Goal: Information Seeking & Learning: Find specific fact

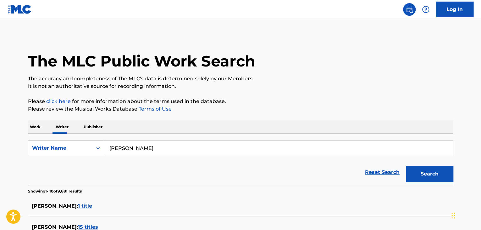
click at [123, 144] on input "[PERSON_NAME]" at bounding box center [278, 147] width 349 height 15
paste input "keem gtfm"
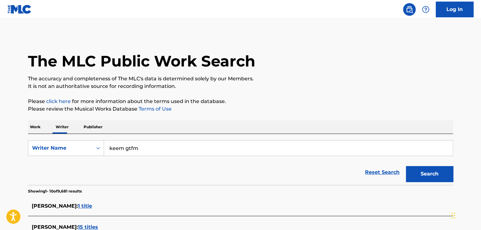
click at [359, 105] on p "Please review the Musical Works Database Terms of Use" at bounding box center [240, 109] width 425 height 8
click at [427, 171] on button "Search" at bounding box center [429, 174] width 47 height 16
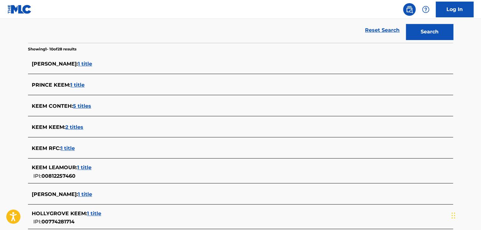
scroll to position [92, 0]
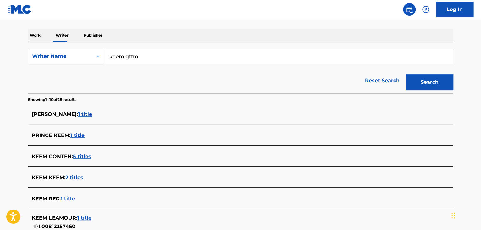
click at [131, 57] on input "keem gtfm" at bounding box center [278, 56] width 349 height 15
paste input "SweepersENT"
type input "SweepersENT"
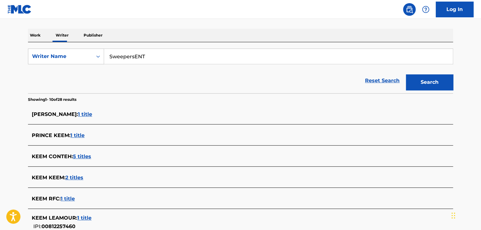
click at [291, 80] on div "Reset Search Search" at bounding box center [240, 80] width 425 height 25
click at [447, 91] on div "Search" at bounding box center [428, 80] width 50 height 25
click at [429, 83] on button "Search" at bounding box center [429, 82] width 47 height 16
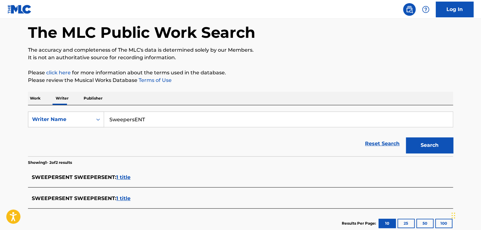
scroll to position [70, 0]
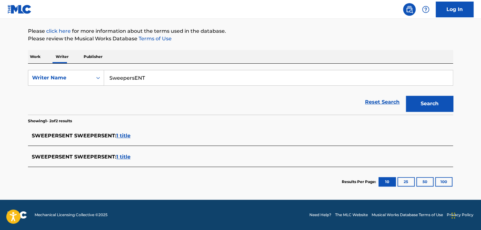
click at [125, 131] on div "SWEEPERSENT SWEEPERSENT : 1 title" at bounding box center [240, 136] width 425 height 15
click at [123, 134] on span "1 title" at bounding box center [123, 135] width 14 height 6
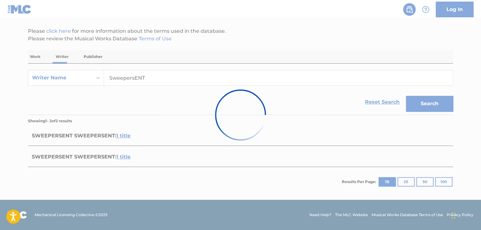
scroll to position [92, 0]
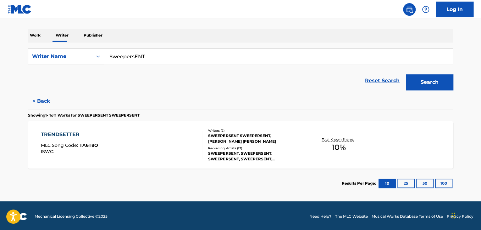
click at [161, 145] on div "TRENDSETTER MLC Song Code : TA6T8O ISWC :" at bounding box center [122, 145] width 162 height 28
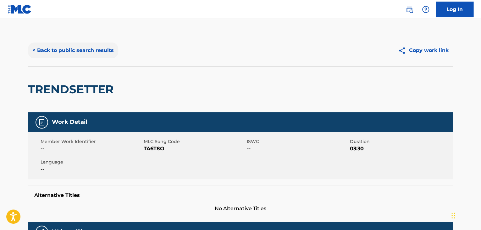
click at [72, 42] on button "< Back to public search results" at bounding box center [73, 50] width 90 height 16
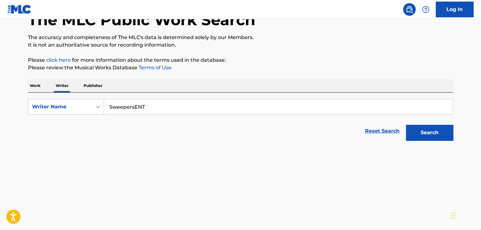
scroll to position [93, 0]
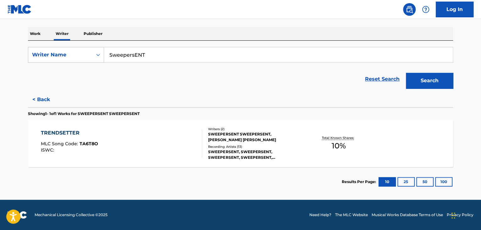
click at [244, 150] on div "SWEEPERSENT, SWEEPERSENT, SWEEPERSENT, SWEEPERSENT, SWEEPERSENT" at bounding box center [255, 154] width 95 height 11
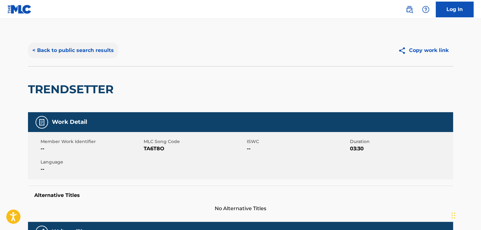
click at [91, 51] on button "< Back to public search results" at bounding box center [73, 50] width 90 height 16
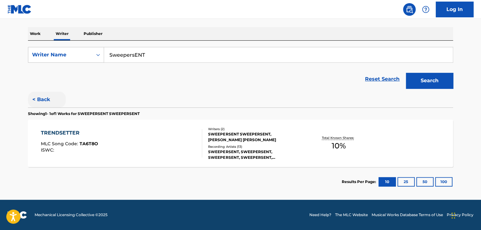
click at [41, 97] on button "< Back" at bounding box center [47, 100] width 38 height 16
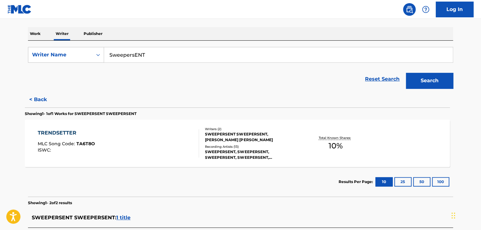
scroll to position [70, 0]
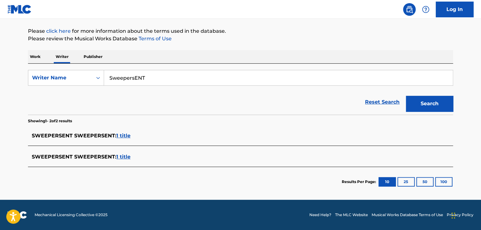
click at [119, 155] on span "1 title" at bounding box center [123, 157] width 14 height 6
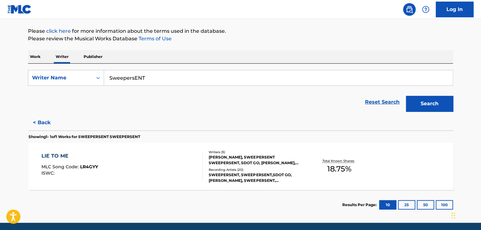
scroll to position [93, 0]
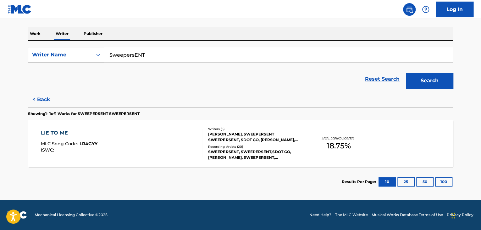
click at [171, 135] on div "LIE TO ME MLC Song Code : LR4GYY ISWC :" at bounding box center [122, 143] width 162 height 28
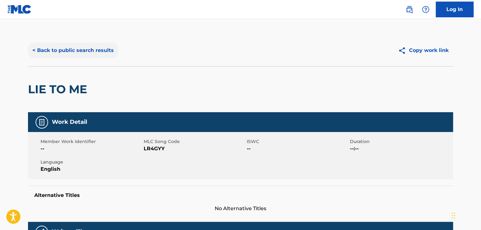
click at [94, 51] on button "< Back to public search results" at bounding box center [73, 50] width 90 height 16
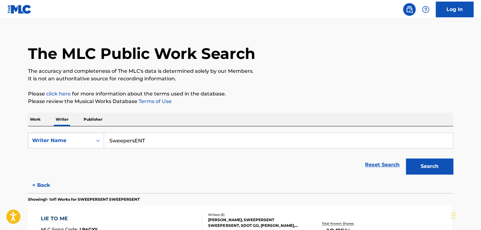
click at [134, 133] on input "SweepersENT" at bounding box center [278, 140] width 349 height 15
paste input "[PERSON_NAME]"
click at [243, 123] on div "Work Writer Publisher" at bounding box center [240, 119] width 425 height 13
click at [418, 168] on button "Search" at bounding box center [429, 166] width 47 height 16
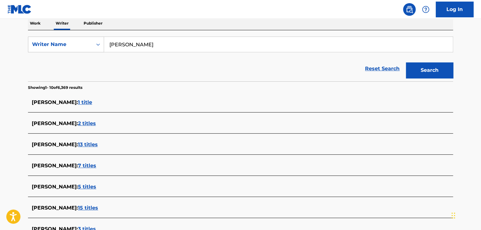
scroll to position [21, 0]
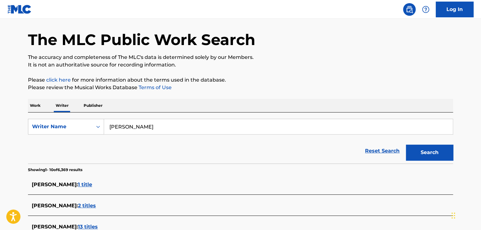
click at [131, 125] on input "[PERSON_NAME]" at bounding box center [278, 126] width 349 height 15
paste input "[PERSON_NAME]"
type input "[PERSON_NAME]"
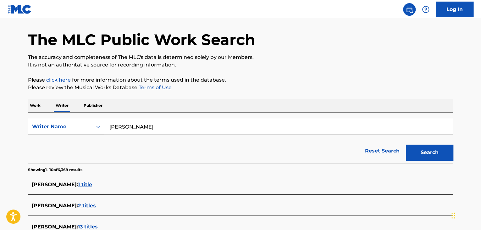
click at [232, 88] on p "Please review the Musical Works Database Terms of Use" at bounding box center [240, 88] width 425 height 8
click at [427, 159] on button "Search" at bounding box center [429, 152] width 47 height 16
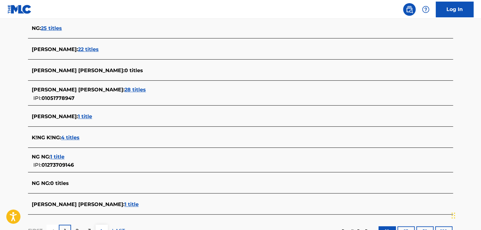
scroll to position [147, 0]
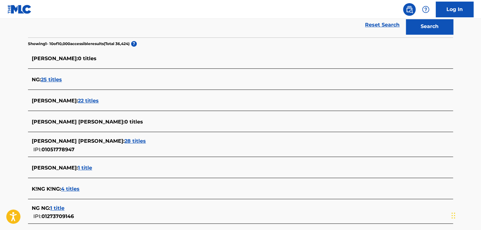
click at [78, 100] on span "22 titles" at bounding box center [88, 101] width 21 height 6
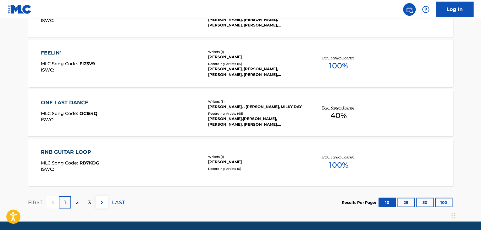
scroll to position [540, 0]
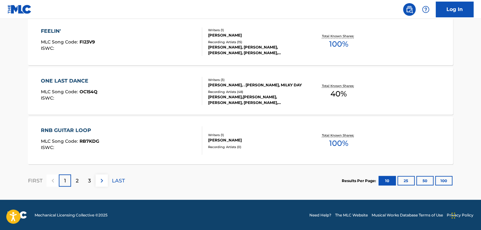
click at [188, 137] on div "RNB GUITAR LOOP MLC Song Code : RB7KDG ISWC :" at bounding box center [122, 140] width 162 height 28
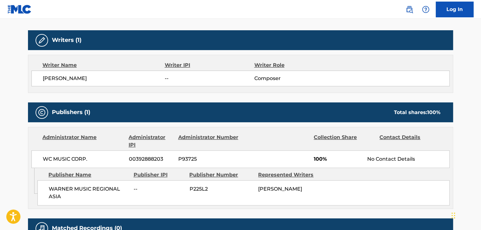
scroll to position [220, 0]
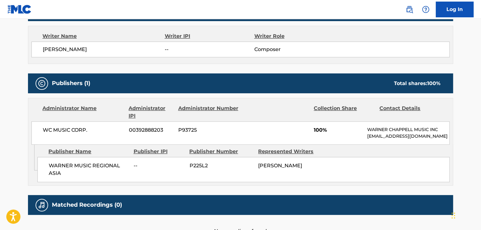
click at [62, 126] on span "WC MUSIC CORP." at bounding box center [83, 130] width 81 height 8
copy div "WC MUSIC CORP."
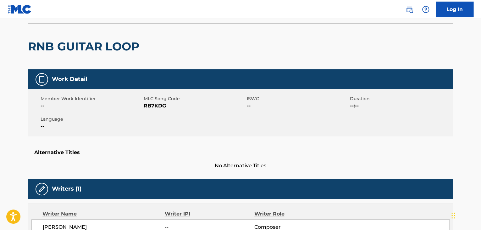
scroll to position [0, 0]
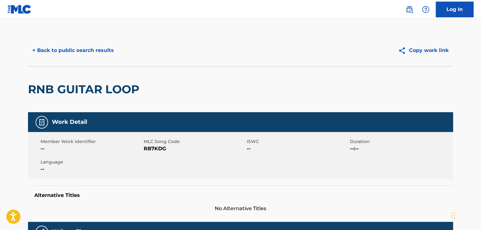
click at [156, 156] on div "Member Work Identifier -- MLC Song Code RB7KDG ISWC -- Duration --:-- Language …" at bounding box center [240, 155] width 425 height 47
click at [155, 153] on div "Member Work Identifier -- MLC Song Code RB7KDG ISWC -- Duration --:-- Language …" at bounding box center [240, 155] width 425 height 47
copy span "RB7KDG"
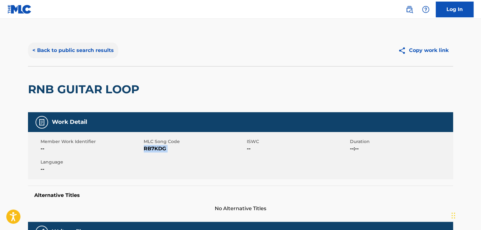
click at [75, 50] on button "< Back to public search results" at bounding box center [73, 50] width 90 height 16
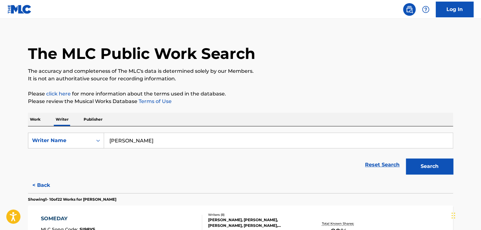
click at [131, 136] on input "[PERSON_NAME]" at bounding box center [278, 140] width 349 height 15
paste input "Echo Huan"
type input "[PERSON_NAME]"
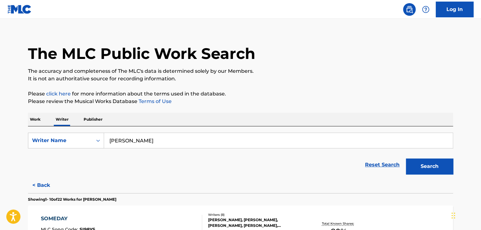
click at [289, 100] on p "Please review the Musical Works Database Terms of Use" at bounding box center [240, 102] width 425 height 8
click at [416, 168] on button "Search" at bounding box center [429, 166] width 47 height 16
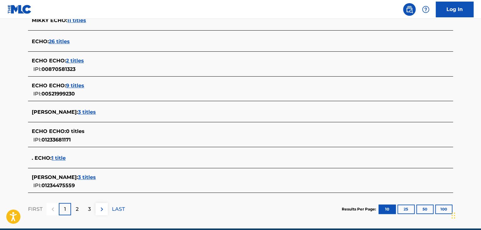
scroll to position [228, 0]
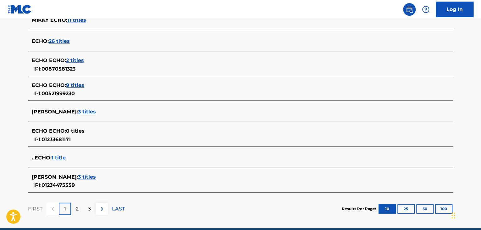
click at [78, 109] on span "3 titles" at bounding box center [87, 112] width 18 height 6
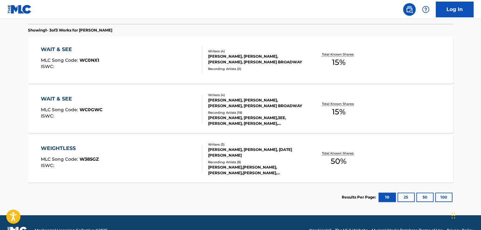
scroll to position [129, 0]
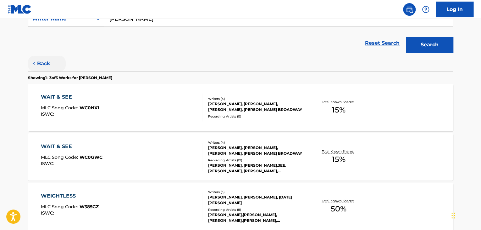
click at [35, 57] on button "< Back" at bounding box center [47, 64] width 38 height 16
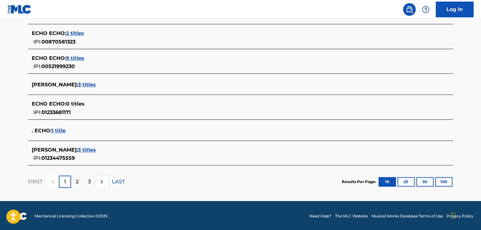
click at [75, 146] on div "[PERSON_NAME] : 3 titles" at bounding box center [232, 150] width 401 height 8
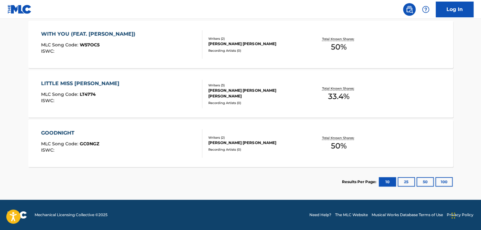
scroll to position [192, 0]
click at [169, 133] on div "GOODNIGHT MLC Song Code : GC0NGZ ISWC :" at bounding box center [122, 143] width 162 height 28
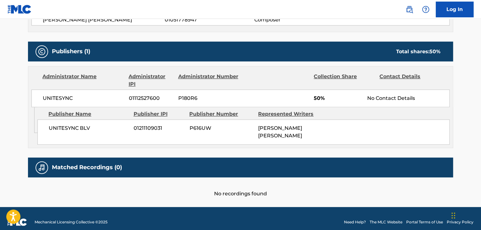
scroll to position [194, 0]
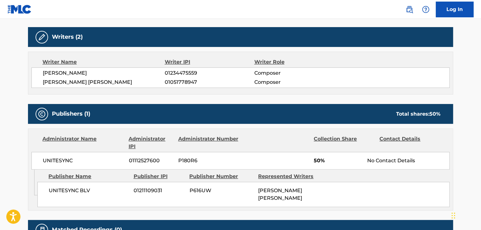
click at [70, 81] on span "[PERSON_NAME] [PERSON_NAME]" at bounding box center [104, 82] width 122 height 8
copy div "[PERSON_NAME] [PERSON_NAME]"
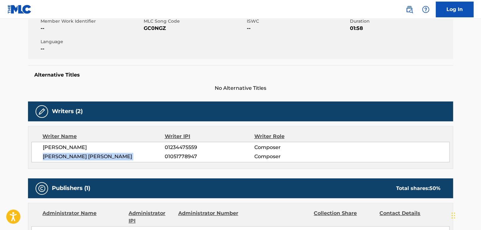
scroll to position [69, 0]
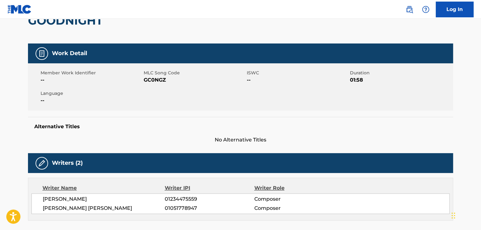
click at [68, 196] on span "[PERSON_NAME]" at bounding box center [104, 199] width 122 height 8
copy div "[PERSON_NAME]"
click at [172, 198] on span "01234475559" at bounding box center [209, 199] width 89 height 8
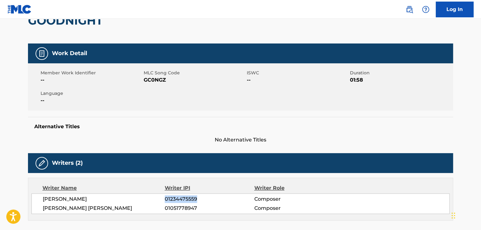
click at [172, 198] on span "01234475559" at bounding box center [209, 199] width 89 height 8
copy span "01234475559"
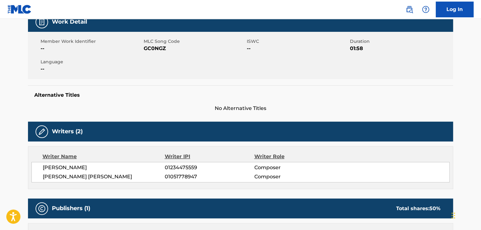
click at [76, 176] on span "[PERSON_NAME] [PERSON_NAME]" at bounding box center [104, 177] width 122 height 8
copy div "[PERSON_NAME] [PERSON_NAME]"
click at [169, 181] on div "ECHO [PERSON_NAME] 01234475559 Composer [PERSON_NAME] [PERSON_NAME] 01051778947…" at bounding box center [240, 172] width 418 height 20
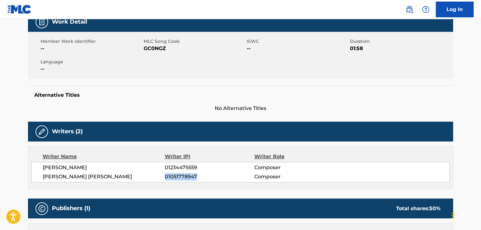
click at [169, 181] on div "ECHO [PERSON_NAME] 01234475559 Composer [PERSON_NAME] [PERSON_NAME] 01051778947…" at bounding box center [240, 172] width 418 height 20
copy span "01051778947"
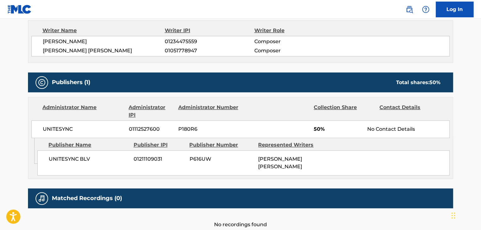
click at [59, 117] on div "Administrator Name" at bounding box center [82, 110] width 81 height 15
click at [59, 127] on span "UNITESYNC" at bounding box center [83, 129] width 81 height 8
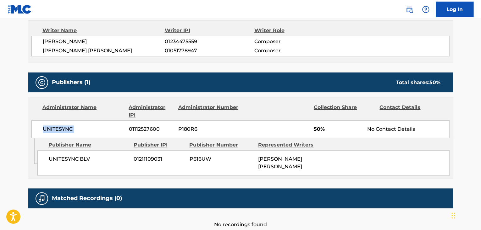
copy div "UNITESYNC"
click at [140, 129] on span "01112527600" at bounding box center [151, 129] width 45 height 8
copy span "01112527600"
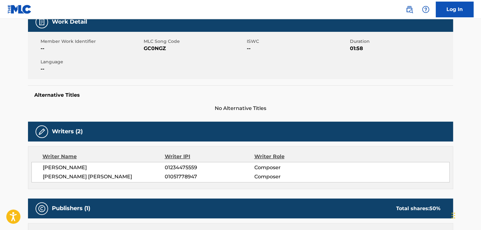
click at [153, 47] on span "GC0NGZ" at bounding box center [195, 49] width 102 height 8
copy span "GC0NGZ"
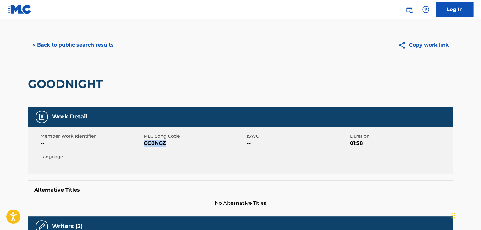
scroll to position [0, 0]
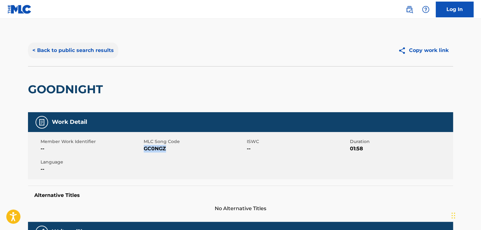
click at [82, 50] on button "< Back to public search results" at bounding box center [73, 50] width 90 height 16
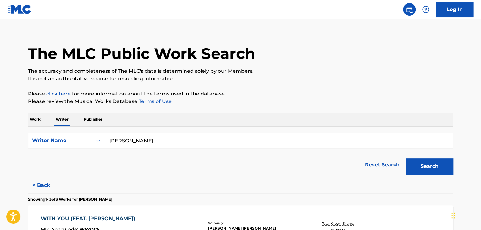
click at [147, 136] on input "[PERSON_NAME]" at bounding box center [278, 140] width 349 height 15
paste input "[PERSON_NAME] [PERSON_NAME]"
type input "[PERSON_NAME] [PERSON_NAME]"
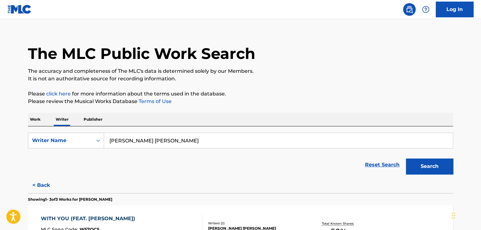
click at [279, 113] on div "Work Writer Publisher" at bounding box center [240, 119] width 425 height 13
click at [415, 161] on button "Search" at bounding box center [429, 166] width 47 height 16
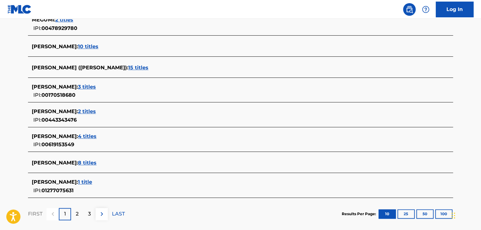
scroll to position [228, 0]
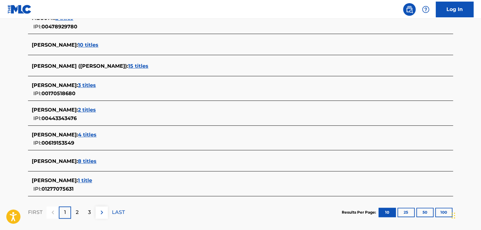
click at [90, 160] on span "8 titles" at bounding box center [87, 161] width 19 height 6
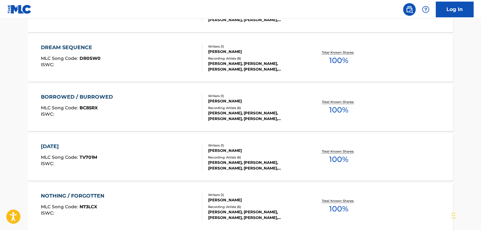
click at [172, 102] on div "BORROWED / BURROWED MLC Song Code : BC85RX ISWC :" at bounding box center [122, 107] width 162 height 28
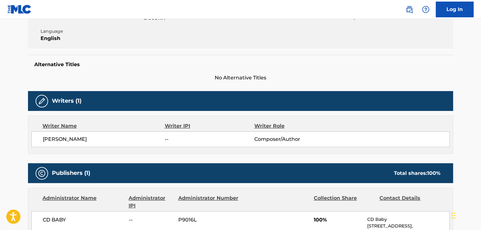
scroll to position [63, 0]
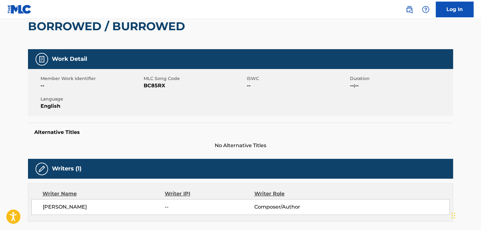
click at [156, 81] on span "MLC Song Code" at bounding box center [195, 78] width 102 height 7
drag, startPoint x: 156, startPoint y: 81, endPoint x: 154, endPoint y: 85, distance: 4.5
click at [154, 85] on span "BC85RX" at bounding box center [195, 86] width 102 height 8
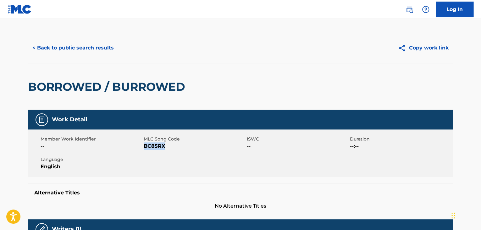
scroll to position [0, 0]
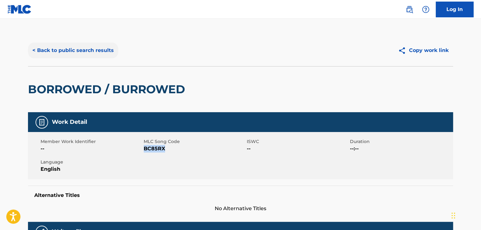
click at [85, 57] on button "< Back to public search results" at bounding box center [73, 50] width 90 height 16
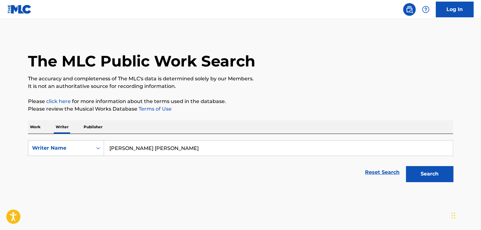
scroll to position [8, 0]
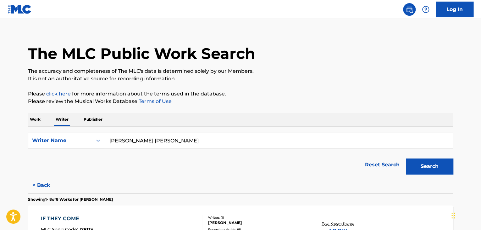
click at [148, 136] on input "[PERSON_NAME] [PERSON_NAME]" at bounding box center [278, 140] width 349 height 15
paste input "[PERSON_NAME]"
type input "[PERSON_NAME]"
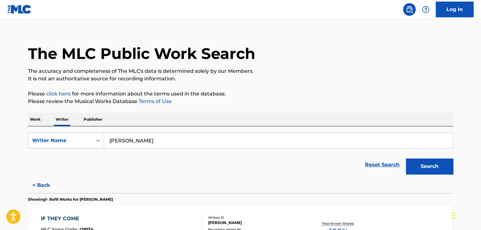
drag, startPoint x: 313, startPoint y: 99, endPoint x: 317, endPoint y: 100, distance: 4.2
click at [315, 99] on p "Please review the Musical Works Database Terms of Use" at bounding box center [240, 102] width 425 height 8
click at [425, 163] on button "Search" at bounding box center [429, 166] width 47 height 16
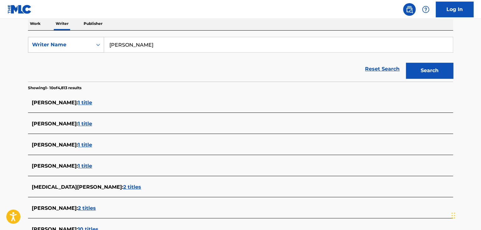
scroll to position [102, 0]
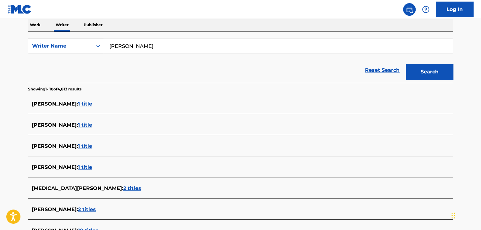
click at [92, 103] on span "1 title" at bounding box center [85, 104] width 14 height 6
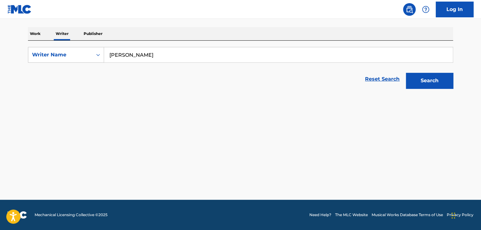
scroll to position [93, 0]
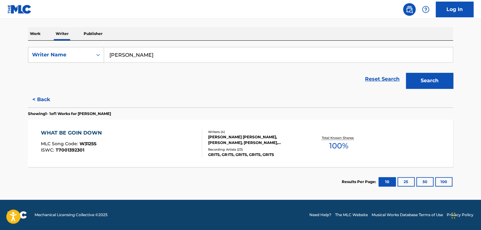
click at [187, 144] on div "WHAT BE GOIN DOWN MLC Song Code : W3125S ISWC : T7001392301" at bounding box center [122, 143] width 162 height 28
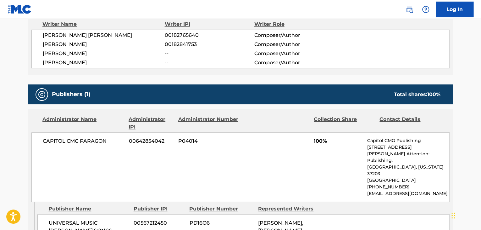
scroll to position [220, 0]
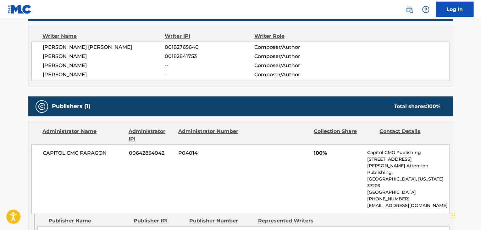
click at [71, 149] on span "CAPITOL CMG PARAGON" at bounding box center [83, 153] width 81 height 8
click at [148, 154] on span "00642854042" at bounding box center [151, 153] width 45 height 8
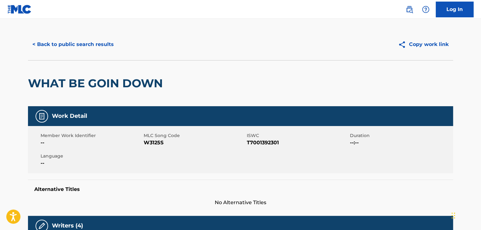
scroll to position [0, 0]
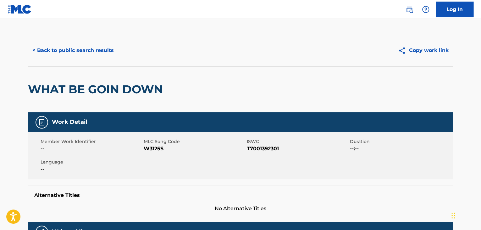
click at [146, 154] on div "Member Work Identifier -- MLC Song Code W3125S ISWC T7001392301 Duration --:-- …" at bounding box center [240, 155] width 425 height 47
click at [68, 59] on div "< Back to public search results Copy work link" at bounding box center [240, 50] width 425 height 31
click at [63, 49] on button "< Back to public search results" at bounding box center [73, 50] width 90 height 16
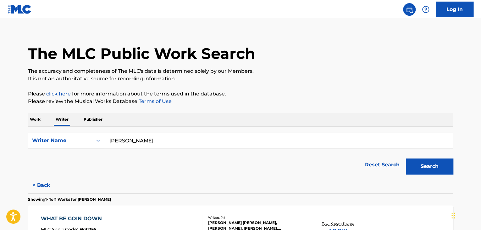
click at [43, 118] on div "Work Writer Publisher" at bounding box center [240, 119] width 425 height 13
click at [36, 119] on p "Work" at bounding box center [35, 119] width 14 height 13
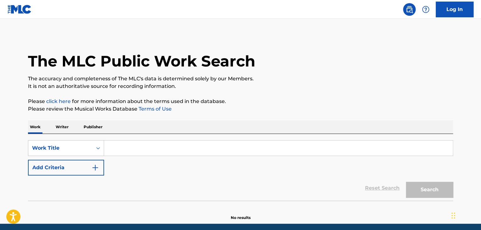
click at [119, 144] on input "Search Form" at bounding box center [278, 147] width 349 height 15
paste input "Quarantine With Me"
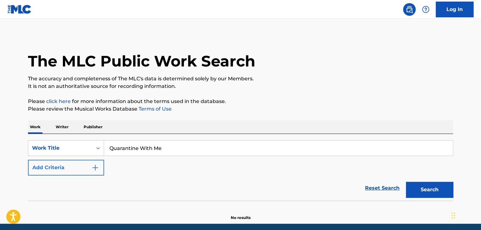
type input "Quarantine With Me"
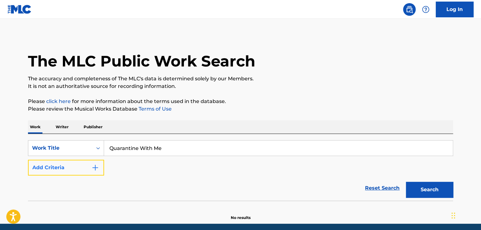
click at [89, 171] on button "Add Criteria" at bounding box center [66, 167] width 76 height 16
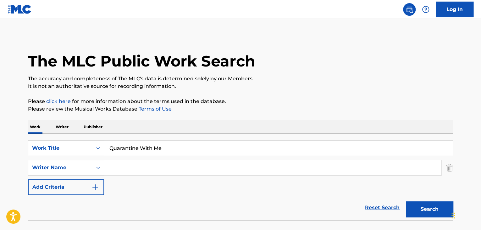
click at [120, 171] on input "Search Form" at bounding box center [272, 167] width 337 height 15
paste input "[PERSON_NAME] [PERSON_NAME]"
type input "[PERSON_NAME] [PERSON_NAME]"
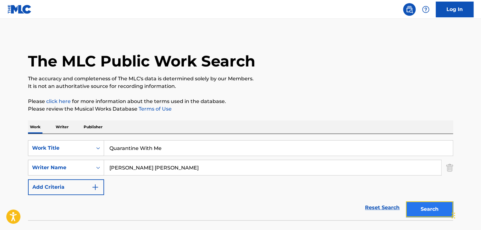
click at [432, 213] on button "Search" at bounding box center [429, 209] width 47 height 16
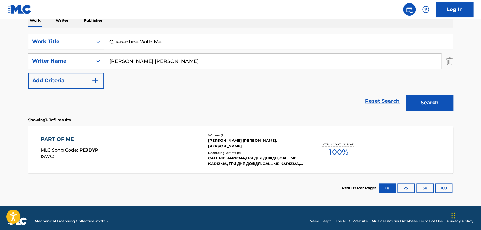
scroll to position [113, 0]
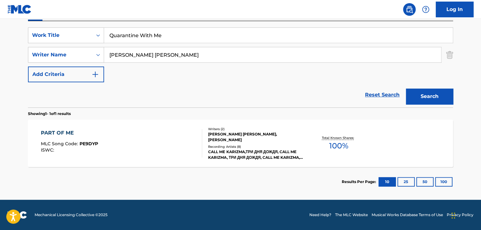
click at [179, 131] on div "PART OF ME MLC Song Code : PE9DYP ISWC :" at bounding box center [122, 143] width 162 height 28
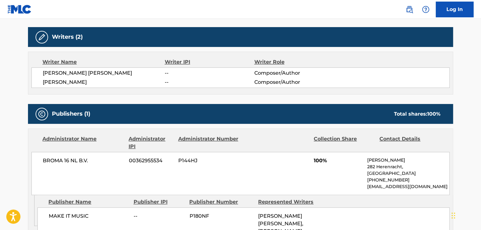
scroll to position [189, 0]
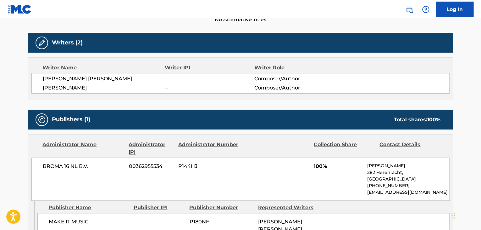
click at [81, 80] on span "[PERSON_NAME] [PERSON_NAME]" at bounding box center [104, 79] width 122 height 8
click at [82, 127] on div "Publishers (1) Total shares: 100 %" at bounding box center [240, 119] width 425 height 20
click at [63, 165] on span "BROMA 16 NL B.V." at bounding box center [83, 166] width 81 height 8
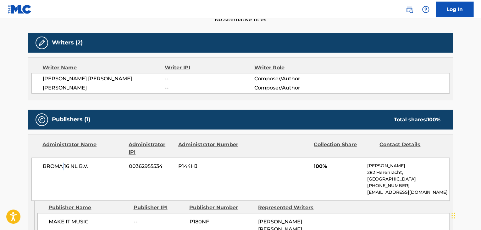
click at [63, 165] on span "BROMA 16 NL B.V." at bounding box center [83, 166] width 81 height 8
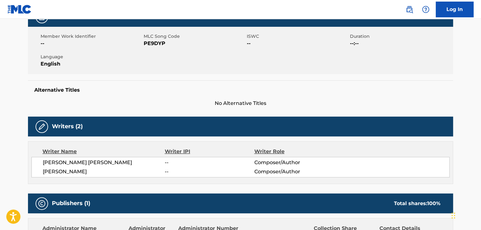
scroll to position [94, 0]
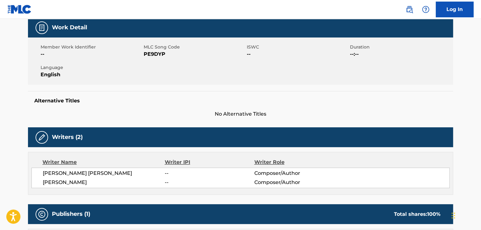
click at [158, 54] on span "PE9DYP" at bounding box center [195, 54] width 102 height 8
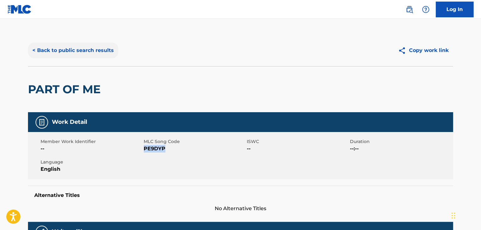
click at [68, 51] on button "< Back to public search results" at bounding box center [73, 50] width 90 height 16
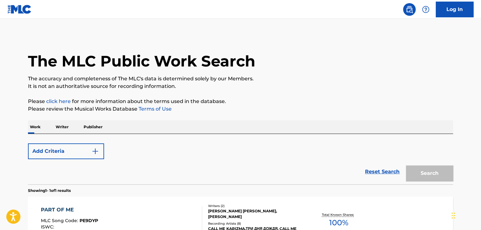
scroll to position [77, 0]
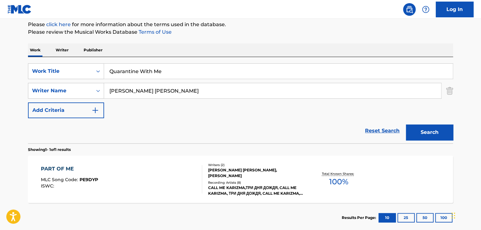
click at [139, 77] on input "Quarantine With Me" at bounding box center [278, 71] width 349 height 15
paste input "Santa's Night"
type input "Santa's Night"
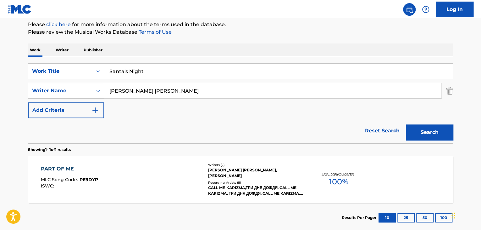
click at [153, 96] on input "[PERSON_NAME] [PERSON_NAME]" at bounding box center [272, 90] width 337 height 15
click at [151, 92] on input "[PERSON_NAME] [PERSON_NAME]" at bounding box center [272, 90] width 337 height 15
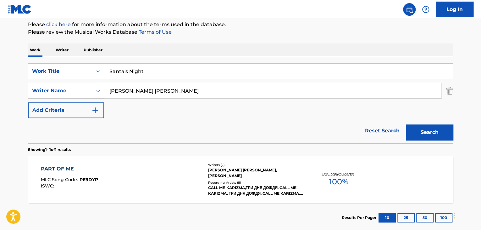
click at [151, 92] on input "[PERSON_NAME] [PERSON_NAME]" at bounding box center [272, 90] width 337 height 15
paste input "[PERSON_NAME]"
type input "[PERSON_NAME]"
click at [264, 115] on div "SearchWithCriteriafa50444e-fbb2-458d-aa55-625fdf0b5189 Work Title Santa's Night…" at bounding box center [240, 90] width 425 height 55
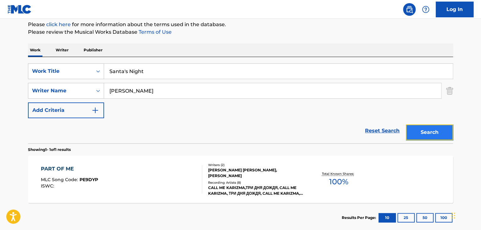
click at [417, 133] on button "Search" at bounding box center [429, 132] width 47 height 16
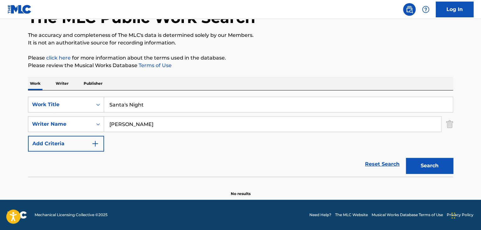
scroll to position [43, 0]
click at [61, 80] on p "Writer" at bounding box center [62, 83] width 17 height 13
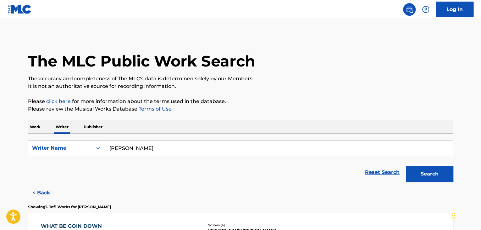
click at [127, 141] on input "[PERSON_NAME]" at bounding box center [278, 147] width 349 height 15
paste input "[PERSON_NAME]"
click at [211, 122] on div "Work Writer Publisher" at bounding box center [240, 126] width 425 height 13
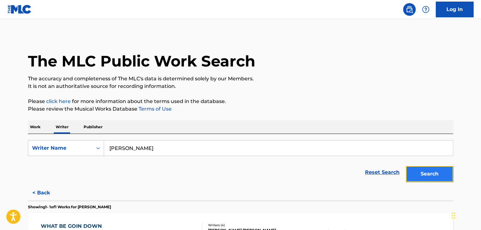
click at [426, 173] on button "Search" at bounding box center [429, 174] width 47 height 16
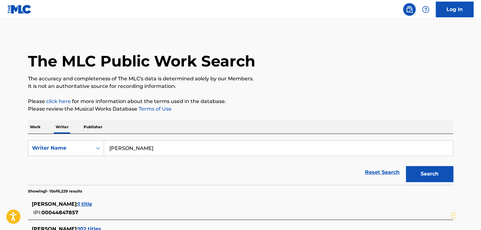
click at [142, 149] on input "[PERSON_NAME]" at bounding box center [278, 147] width 349 height 15
paste input "[PERSON_NAME]"
click at [332, 110] on p "Please review the Musical Works Database Terms of Use" at bounding box center [240, 109] width 425 height 8
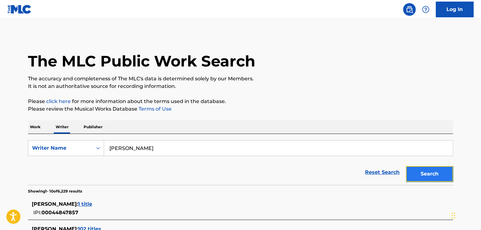
click at [418, 175] on button "Search" at bounding box center [429, 174] width 47 height 16
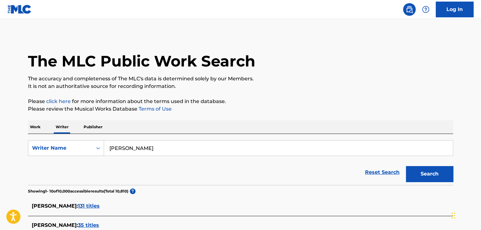
click at [134, 147] on input "[PERSON_NAME]" at bounding box center [278, 147] width 349 height 15
paste input "[PERSON_NAME]"
type input "[PERSON_NAME]"
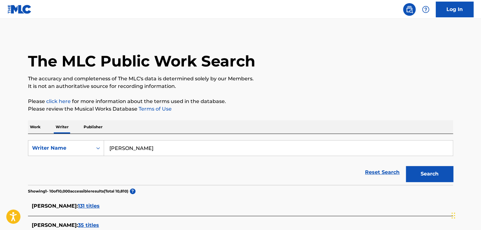
click at [425, 176] on button "Search" at bounding box center [429, 174] width 47 height 16
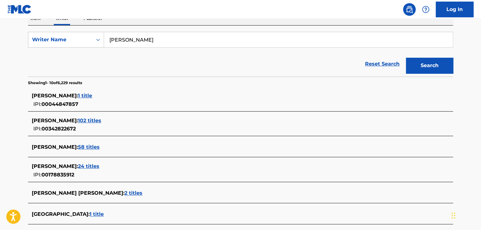
scroll to position [78, 0]
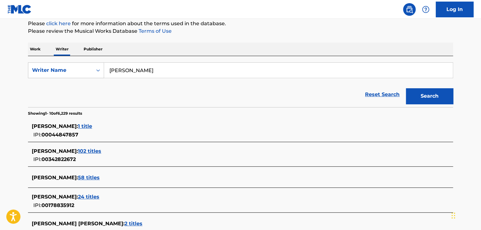
click at [87, 124] on span "1 title" at bounding box center [85, 126] width 14 height 6
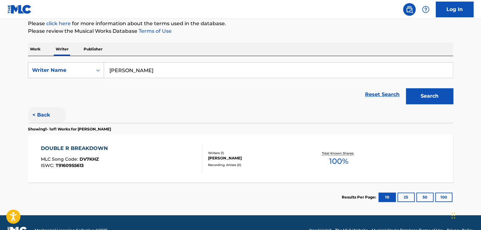
click at [50, 113] on button "< Back" at bounding box center [47, 115] width 38 height 16
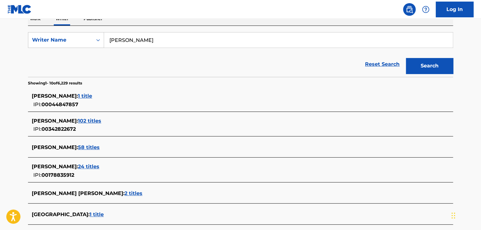
scroll to position [109, 0]
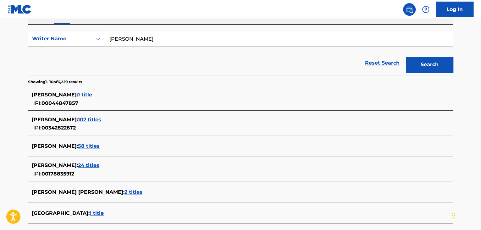
click at [79, 118] on span "102 titles" at bounding box center [89, 119] width 23 height 6
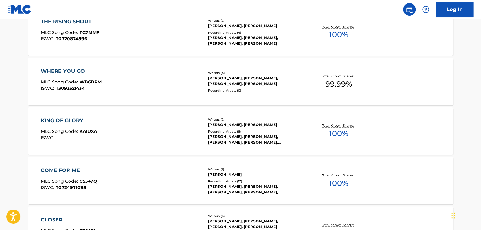
scroll to position [455, 0]
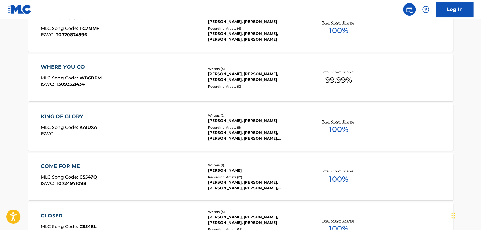
click at [144, 125] on div "KING OF GLORY MLC Song Code : KA1UXA ISWC :" at bounding box center [122, 127] width 162 height 28
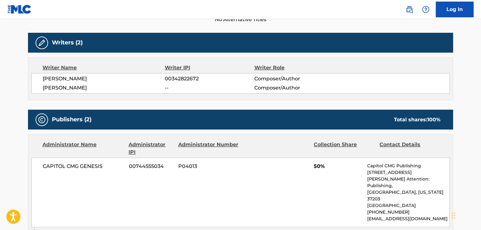
scroll to position [189, 0]
click at [73, 82] on div "[PERSON_NAME] 00342822672 Composer/Author [PERSON_NAME] -- Composer/Author" at bounding box center [240, 83] width 418 height 20
click at [159, 74] on div "[PERSON_NAME] 00342822672 Composer/Author [PERSON_NAME] -- Composer/Author" at bounding box center [240, 83] width 418 height 20
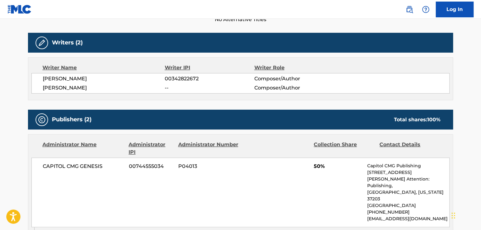
click at [175, 80] on span "00342822672" at bounding box center [209, 79] width 89 height 8
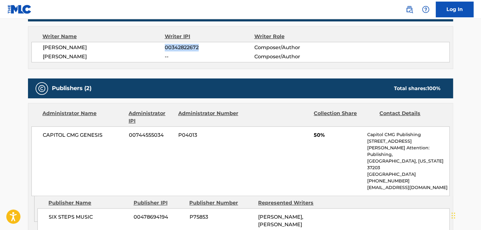
scroll to position [220, 0]
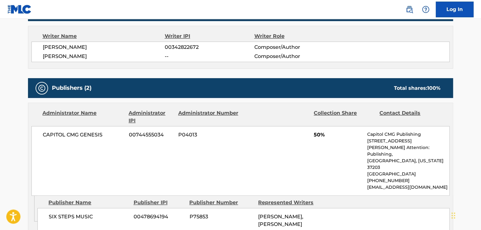
click at [69, 136] on span "CAPITOL CMG GENESIS" at bounding box center [83, 135] width 81 height 8
click at [134, 137] on span "00744555034" at bounding box center [151, 135] width 45 height 8
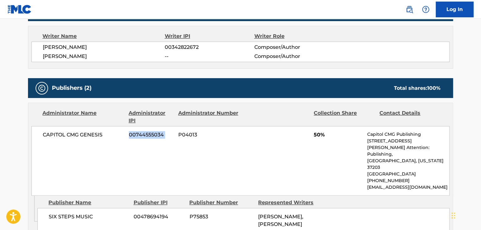
click at [134, 137] on span "00744555034" at bounding box center [151, 135] width 45 height 8
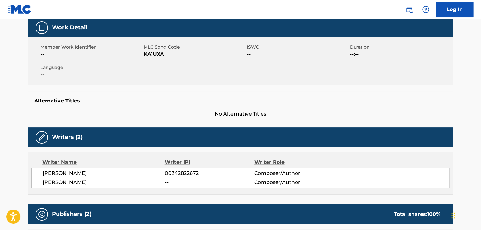
scroll to position [94, 0]
click at [157, 53] on span "KA1UXA" at bounding box center [195, 54] width 102 height 8
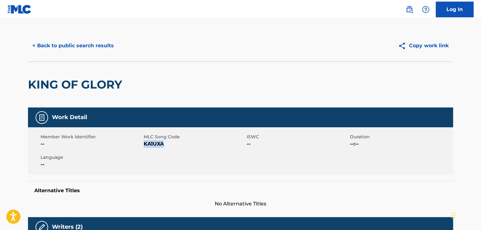
scroll to position [0, 0]
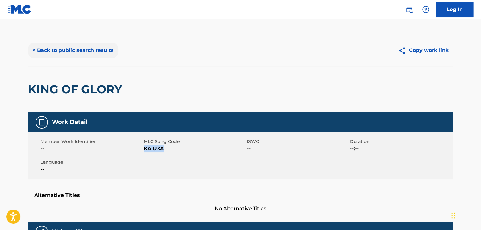
click at [92, 46] on button "< Back to public search results" at bounding box center [73, 50] width 90 height 16
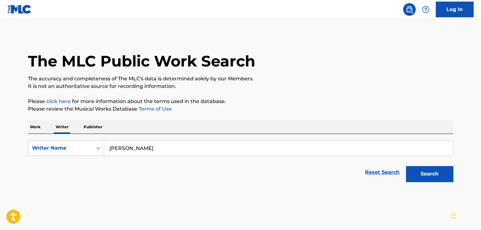
scroll to position [8, 0]
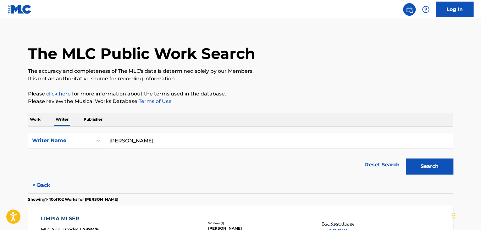
click at [133, 143] on input "[PERSON_NAME]" at bounding box center [278, 140] width 349 height 15
paste input "enchanting"
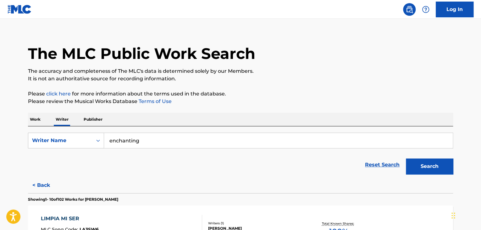
click at [109, 136] on input "enchanting" at bounding box center [278, 140] width 349 height 15
paste input "[PERSON_NAME]"
type input "[PERSON_NAME]"
click at [417, 166] on button "Search" at bounding box center [429, 166] width 47 height 16
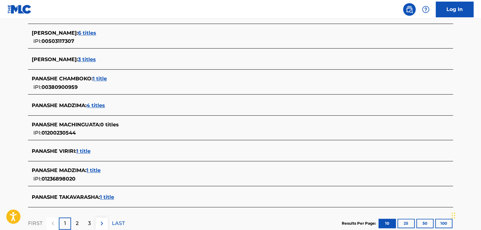
scroll to position [217, 0]
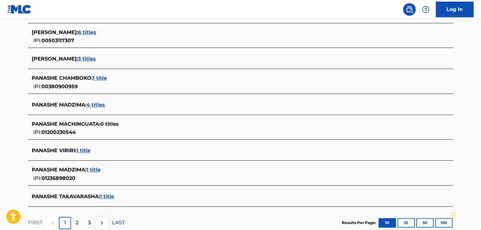
click at [96, 169] on span "1 title" at bounding box center [94, 169] width 14 height 6
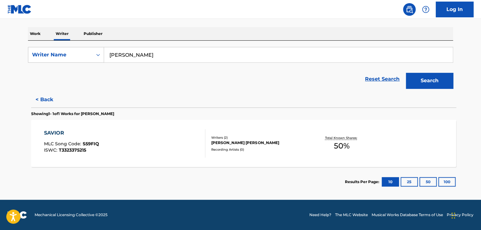
scroll to position [93, 0]
click at [196, 130] on div "SAVIOR MLC Song Code : S59FIQ ISWC : T3323375215" at bounding box center [122, 143] width 162 height 28
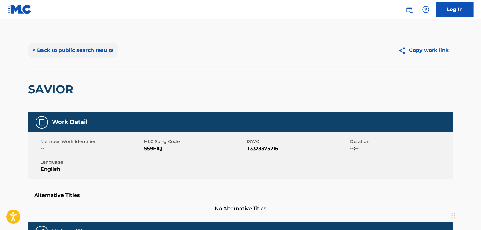
click at [52, 49] on button "< Back to public search results" at bounding box center [73, 50] width 90 height 16
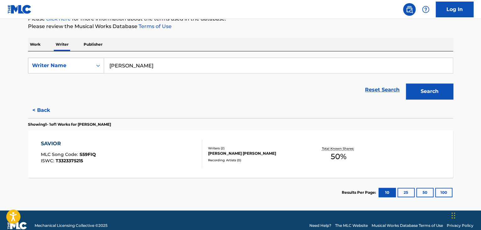
scroll to position [93, 0]
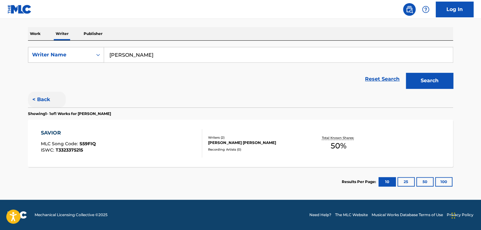
click at [49, 102] on button "< Back" at bounding box center [47, 100] width 38 height 16
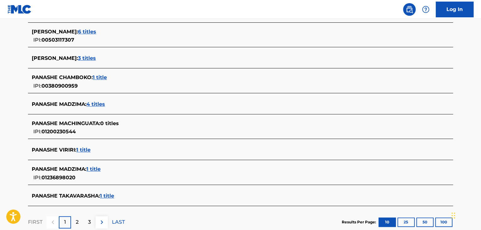
scroll to position [219, 0]
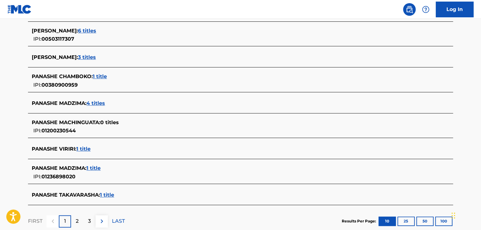
click at [98, 103] on span "4 titles" at bounding box center [96, 103] width 19 height 6
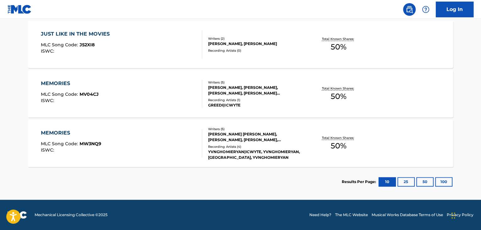
scroll to position [178, 0]
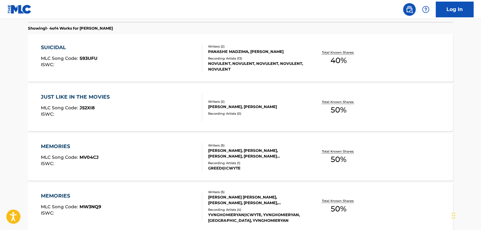
click at [210, 52] on div "PANASHE MADZIMA, [PERSON_NAME]" at bounding box center [255, 52] width 95 height 6
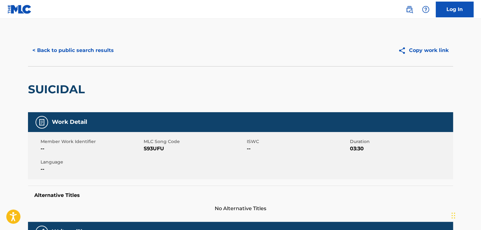
click at [84, 39] on div "< Back to public search results Copy work link" at bounding box center [240, 50] width 425 height 31
click at [87, 48] on button "< Back to public search results" at bounding box center [73, 50] width 90 height 16
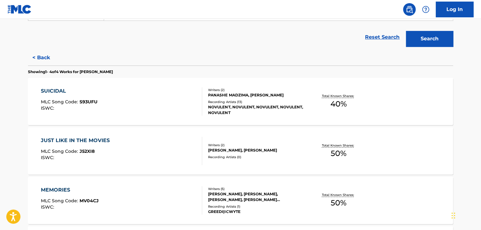
scroll to position [241, 0]
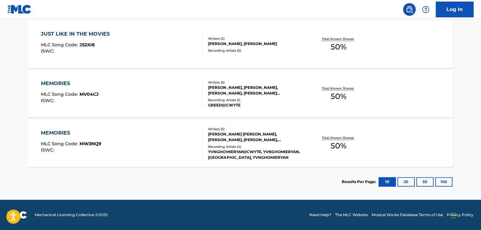
click at [291, 98] on div "Recording Artists ( 1 )" at bounding box center [255, 100] width 95 height 5
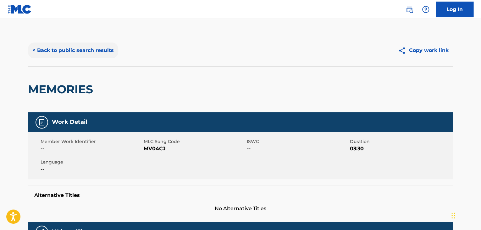
click at [82, 51] on button "< Back to public search results" at bounding box center [73, 50] width 90 height 16
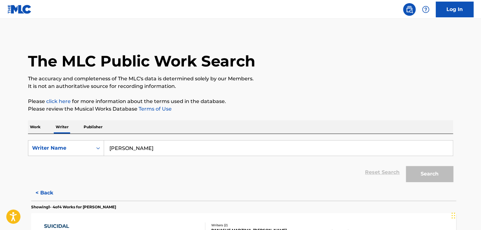
scroll to position [8, 0]
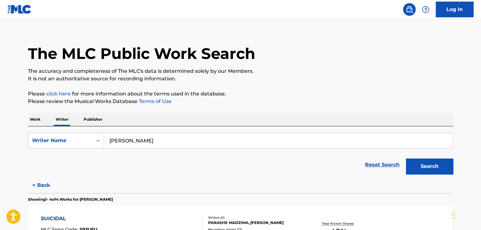
click at [38, 115] on p "Work" at bounding box center [35, 119] width 14 height 13
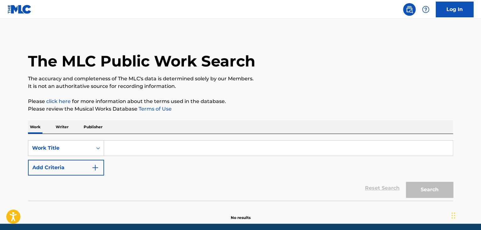
click at [161, 156] on div "SearchWithCriteriafa50444e-fbb2-458d-aa55-625fdf0b5189 Work Title Add Criteria" at bounding box center [240, 157] width 425 height 35
click at [130, 148] on input "Search Form" at bounding box center [278, 147] width 349 height 15
paste input "the cycle"
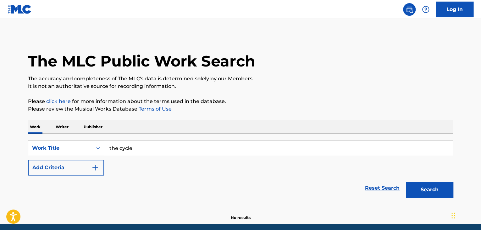
type input "the cycle"
click at [244, 94] on div "The MLC Public Work Search The accuracy and completeness of The MLC's data is d…" at bounding box center [240, 128] width 440 height 186
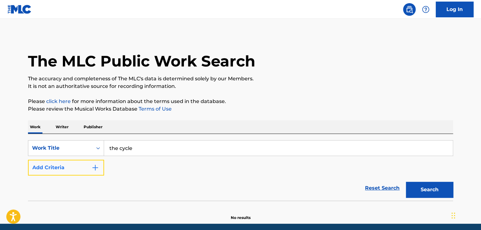
click at [83, 167] on button "Add Criteria" at bounding box center [66, 167] width 76 height 16
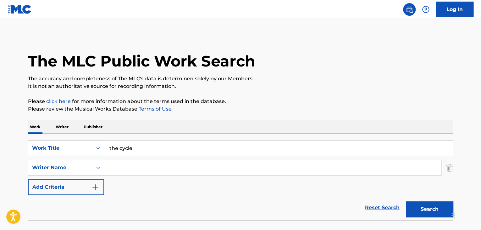
click at [138, 167] on input "Search Form" at bounding box center [272, 167] width 337 height 15
type input "[PERSON_NAME]"
click at [416, 204] on button "Search" at bounding box center [429, 209] width 47 height 16
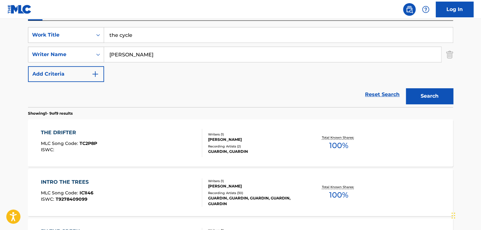
scroll to position [127, 0]
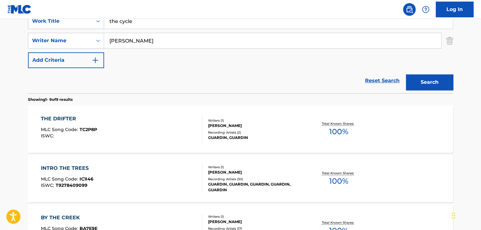
click at [162, 128] on div "THE DRIFTER MLC Song Code : TC2P8P ISWC :" at bounding box center [122, 129] width 162 height 28
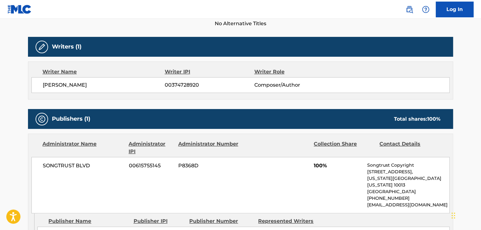
scroll to position [189, 0]
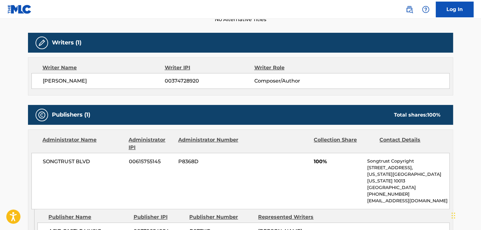
click at [73, 74] on div "[PERSON_NAME] 00374728920 Composer/Author" at bounding box center [240, 81] width 418 height 16
click at [73, 78] on span "[PERSON_NAME]" at bounding box center [104, 81] width 122 height 8
click at [165, 81] on span "00374728920" at bounding box center [209, 81] width 89 height 8
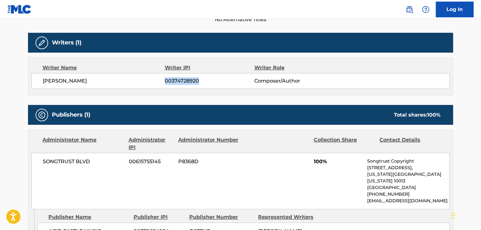
click at [165, 81] on span "00374728920" at bounding box center [209, 81] width 89 height 8
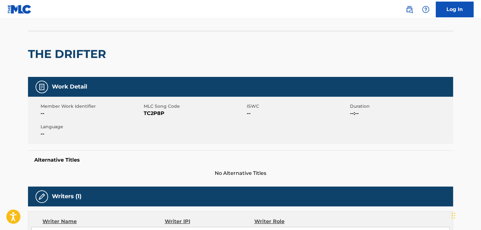
scroll to position [31, 0]
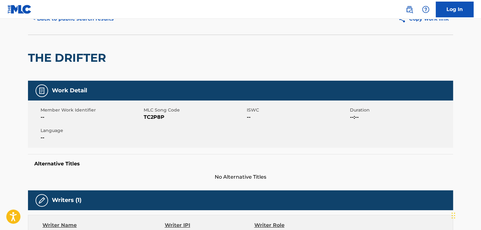
click at [158, 122] on div "Member Work Identifier -- MLC Song Code TC2P8P ISWC -- Duration --:-- Language …" at bounding box center [240, 123] width 425 height 47
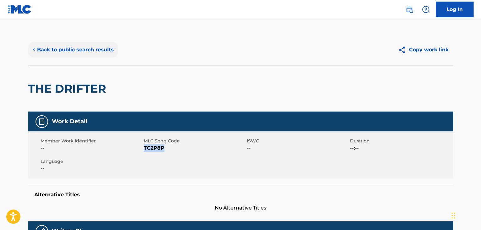
scroll to position [0, 0]
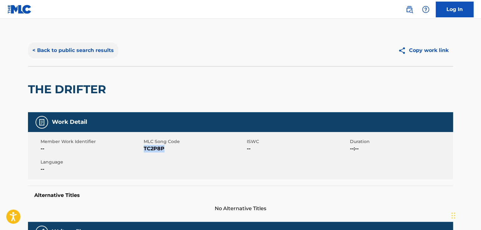
click at [74, 47] on button "< Back to public search results" at bounding box center [73, 50] width 90 height 16
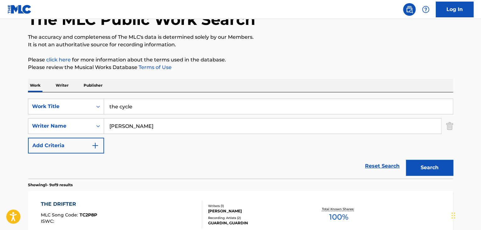
scroll to position [32, 0]
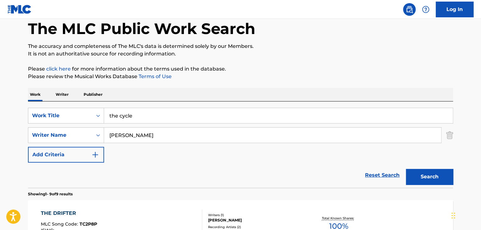
click at [64, 97] on p "Writer" at bounding box center [62, 94] width 17 height 13
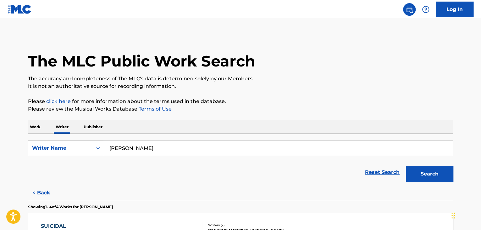
click at [141, 151] on input "[PERSON_NAME]" at bounding box center [278, 147] width 349 height 15
paste input "[PERSON_NAME]"
type input "[PERSON_NAME]"
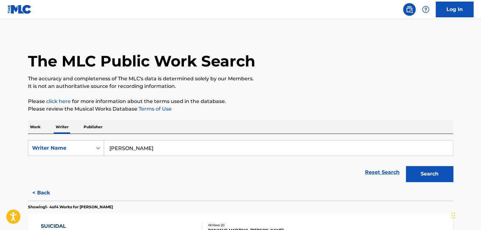
click at [421, 180] on button "Search" at bounding box center [429, 174] width 47 height 16
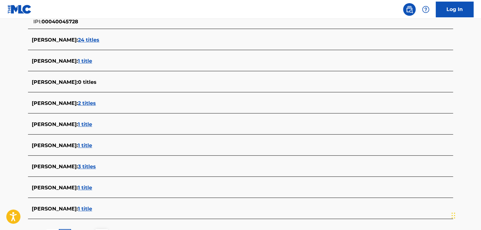
scroll to position [220, 0]
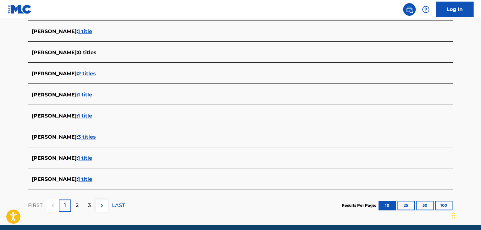
click at [88, 134] on span "3 titles" at bounding box center [87, 137] width 18 height 6
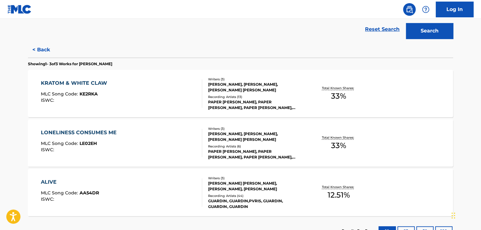
scroll to position [129, 0]
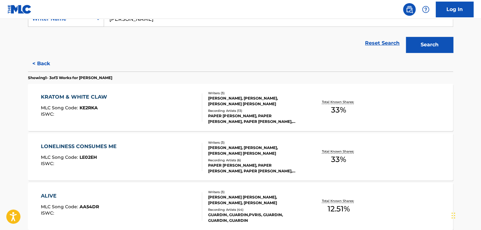
click at [161, 95] on div "KRATOM & WHITE CLAW MLC Song Code : KE2RKA ISWC :" at bounding box center [122, 107] width 162 height 28
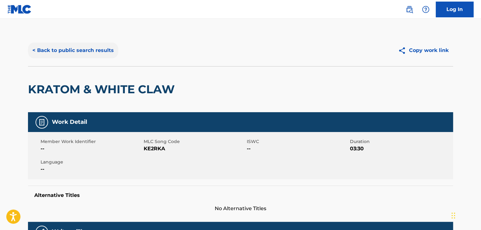
click at [94, 43] on button "< Back to public search results" at bounding box center [73, 50] width 90 height 16
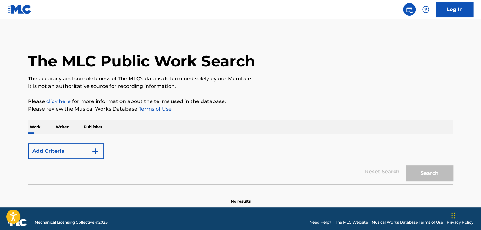
scroll to position [8, 0]
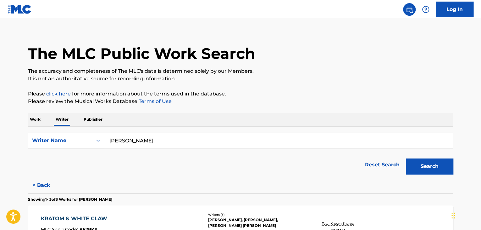
click at [40, 120] on p "Work" at bounding box center [35, 119] width 14 height 13
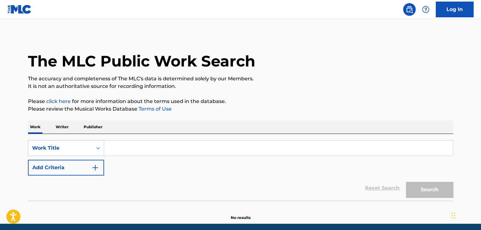
click at [126, 154] on input "Search Form" at bounding box center [278, 147] width 349 height 15
paste input "IGNORANT"
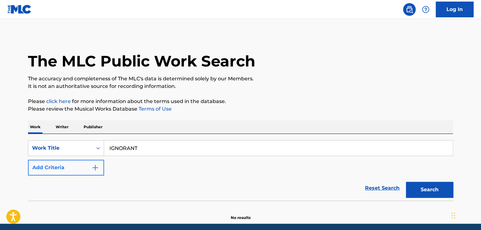
type input "IGNORANT"
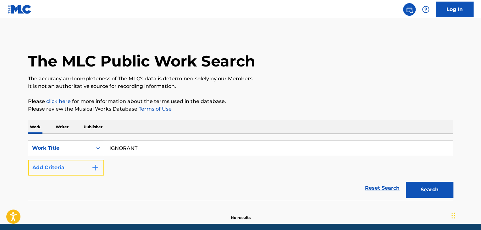
click at [79, 174] on button "Add Criteria" at bounding box center [66, 167] width 76 height 16
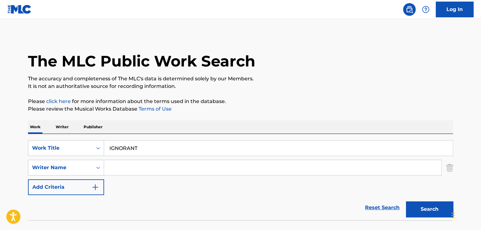
click at [131, 167] on input "Search Form" at bounding box center [272, 167] width 337 height 15
paste input "[PERSON_NAME]"
type input "[PERSON_NAME]"
click at [425, 214] on button "Search" at bounding box center [429, 209] width 47 height 16
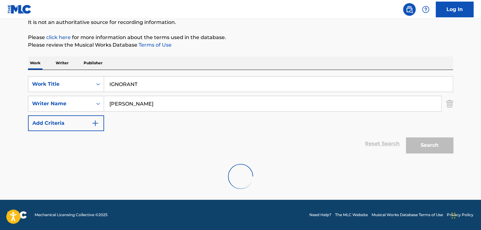
scroll to position [43, 0]
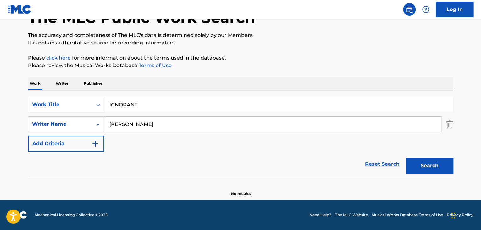
click at [60, 75] on div "The MLC Public Work Search The accuracy and completeness of The MLC's data is d…" at bounding box center [240, 93] width 440 height 205
click at [60, 85] on p "Writer" at bounding box center [62, 83] width 17 height 13
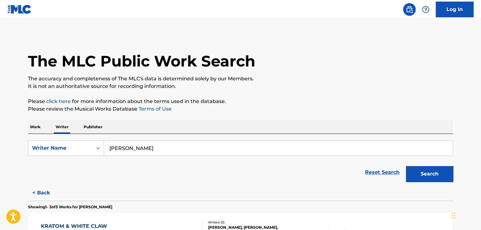
click at [170, 142] on input "[PERSON_NAME]" at bounding box center [278, 147] width 349 height 15
paste input "[PERSON_NAME]"
type input "[PERSON_NAME]"
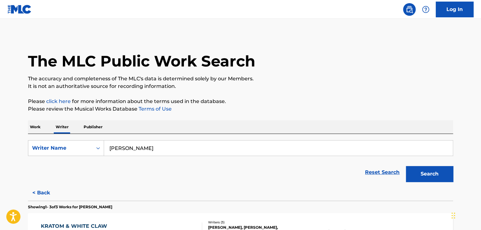
click at [247, 110] on p "Please review the Musical Works Database Terms of Use" at bounding box center [240, 109] width 425 height 8
click at [416, 172] on button "Search" at bounding box center [429, 174] width 47 height 16
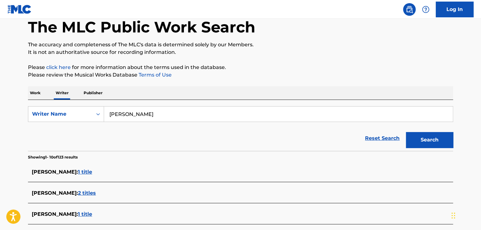
scroll to position [25, 0]
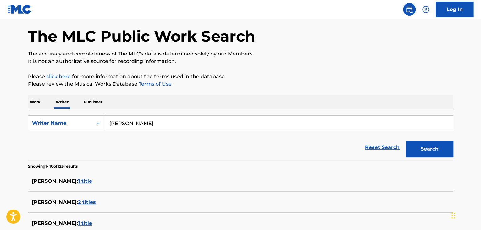
click at [40, 103] on p "Work" at bounding box center [35, 101] width 14 height 13
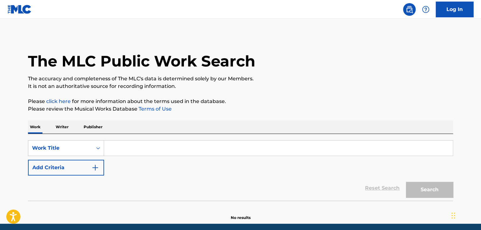
click at [135, 147] on input "Search Form" at bounding box center [278, 147] width 349 height 15
paste input "SUBSTANCE"
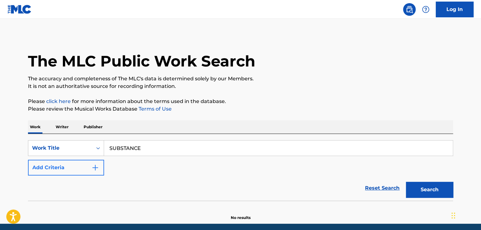
type input "SUBSTANCE"
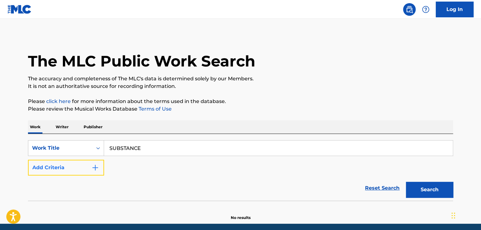
click at [88, 165] on button "Add Criteria" at bounding box center [66, 167] width 76 height 16
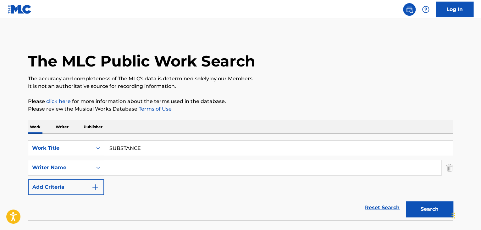
click at [110, 164] on input "Search Form" at bounding box center [272, 167] width 337 height 15
paste input "Kilinaheikealaula [PERSON_NAME] [PERSON_NAME]"
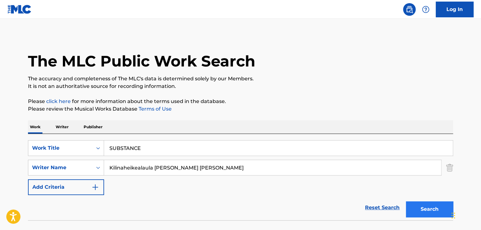
type input "Kilinaheikealaula [PERSON_NAME] [PERSON_NAME]"
click at [415, 209] on button "Search" at bounding box center [429, 209] width 47 height 16
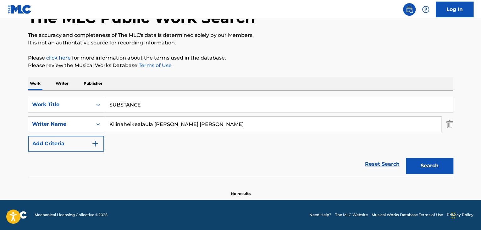
click at [58, 86] on p "Writer" at bounding box center [62, 83] width 17 height 13
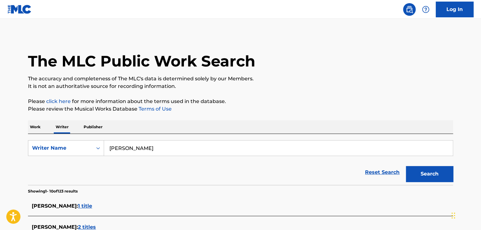
click at [144, 145] on input "[PERSON_NAME]" at bounding box center [278, 147] width 349 height 15
paste input "Kilinaheikealaula [PERSON_NAME]"
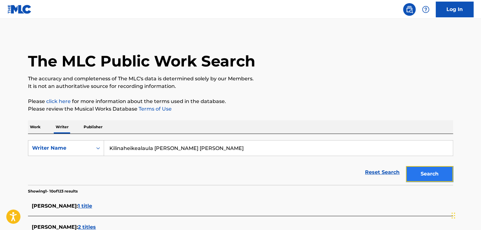
click at [413, 177] on button "Search" at bounding box center [429, 174] width 47 height 16
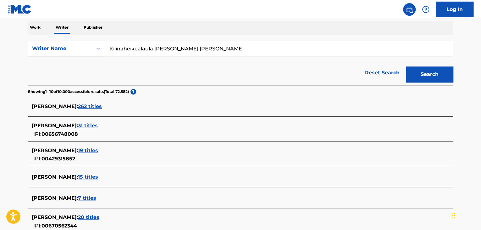
scroll to position [92, 0]
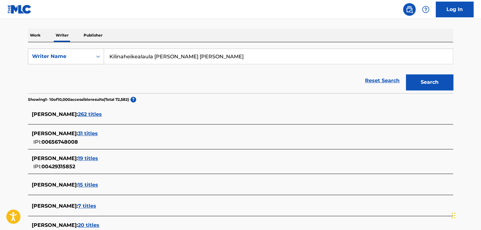
drag, startPoint x: 115, startPoint y: 54, endPoint x: 187, endPoint y: 55, distance: 71.4
click at [187, 55] on input "Kilinaheikealaula [PERSON_NAME] [PERSON_NAME]" at bounding box center [278, 56] width 349 height 15
click at [406, 74] on button "Search" at bounding box center [429, 82] width 47 height 16
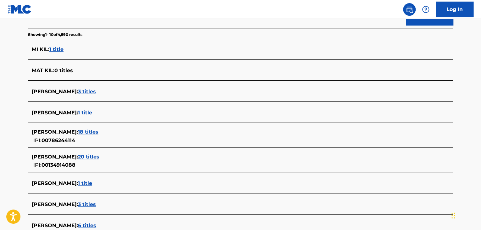
scroll to position [91, 0]
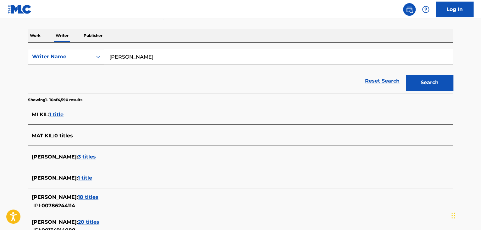
click at [120, 53] on input "[PERSON_NAME]" at bounding box center [278, 56] width 349 height 15
paste input "gabbinz"
click at [435, 77] on button "Search" at bounding box center [429, 83] width 47 height 16
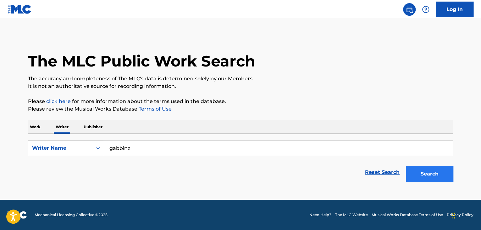
scroll to position [0, 0]
click at [135, 149] on input "gabbinz" at bounding box center [278, 147] width 349 height 15
paste input "[PERSON_NAME]"
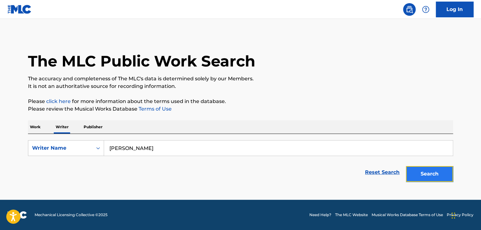
click at [424, 170] on button "Search" at bounding box center [429, 174] width 47 height 16
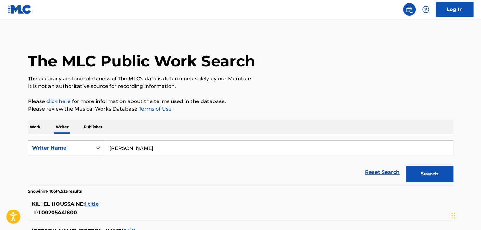
click at [128, 145] on input "[PERSON_NAME]" at bounding box center [278, 147] width 349 height 15
paste input "[PERSON_NAME]"
click at [226, 128] on div "Work Writer Publisher" at bounding box center [240, 126] width 425 height 13
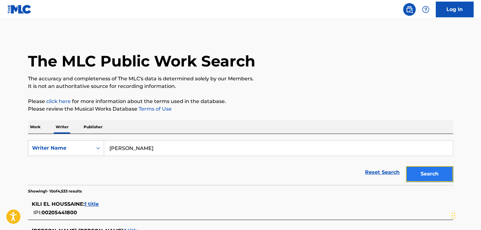
click at [428, 176] on button "Search" at bounding box center [429, 174] width 47 height 16
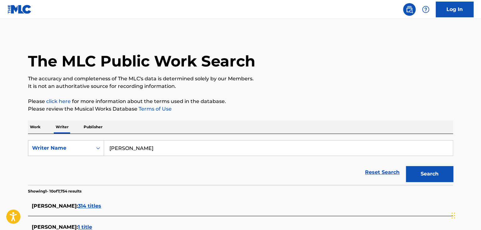
click at [139, 143] on input "[PERSON_NAME]" at bounding box center [278, 147] width 349 height 15
paste input "[PERSON_NAME]"
type input "[PERSON_NAME]"
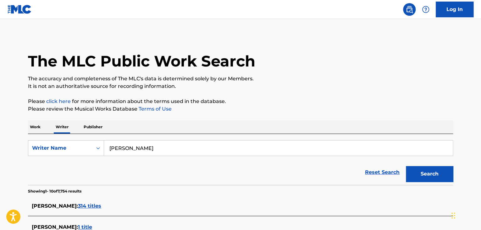
click at [406, 166] on button "Search" at bounding box center [429, 174] width 47 height 16
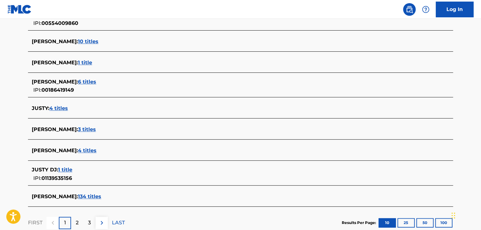
scroll to position [217, 0]
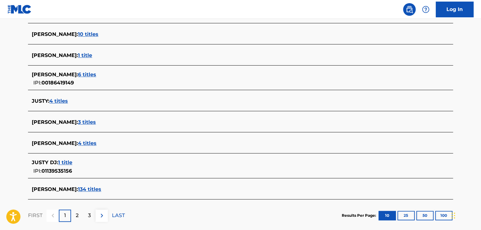
click at [97, 189] on span "134 titles" at bounding box center [89, 189] width 23 height 6
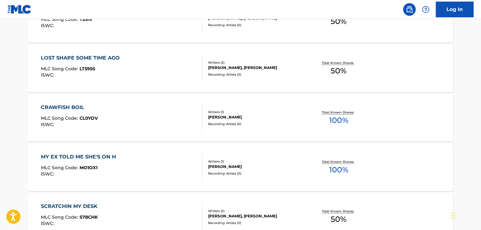
click at [165, 115] on div "CRAWFISH BOIL MLC Song Code : CL0YDV ISWC :" at bounding box center [122, 117] width 162 height 28
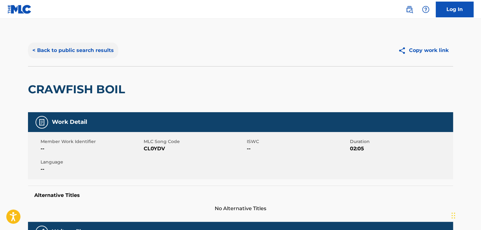
click at [53, 52] on button "< Back to public search results" at bounding box center [73, 50] width 90 height 16
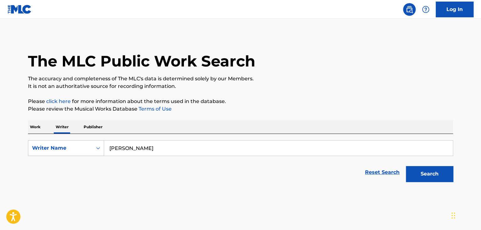
scroll to position [8, 0]
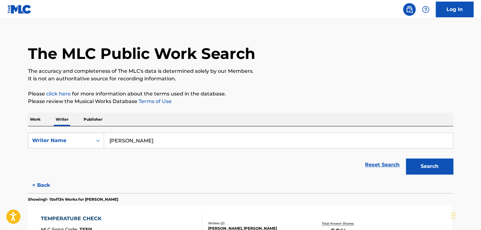
click at [36, 115] on p "Work" at bounding box center [35, 119] width 14 height 13
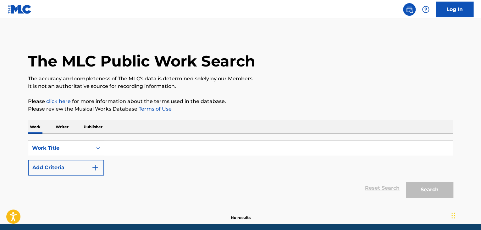
click at [117, 144] on input "Search Form" at bounding box center [278, 147] width 349 height 15
click at [111, 140] on input "Search Form" at bounding box center [278, 147] width 349 height 15
paste input "My Ex Told Me She's on H"
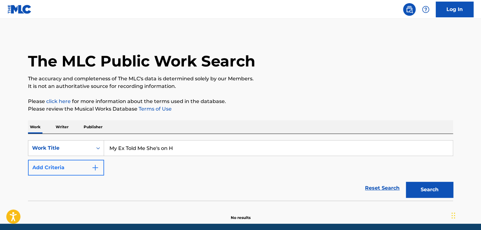
type input "My Ex Told Me She's on H"
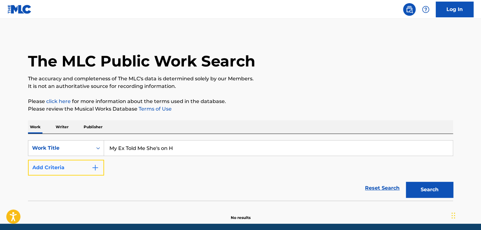
click at [83, 166] on button "Add Criteria" at bounding box center [66, 167] width 76 height 16
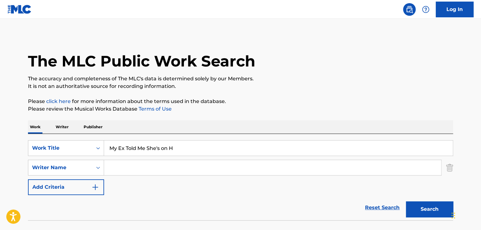
click at [105, 165] on input "Search Form" at bounding box center [272, 167] width 337 height 15
paste input "[PERSON_NAME]"
type input "[PERSON_NAME]"
click at [424, 203] on button "Search" at bounding box center [429, 209] width 47 height 16
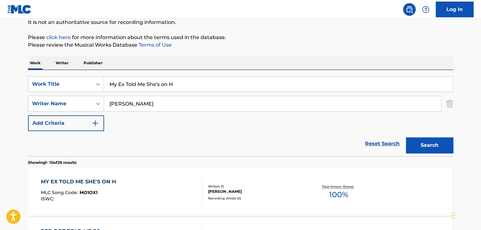
scroll to position [158, 0]
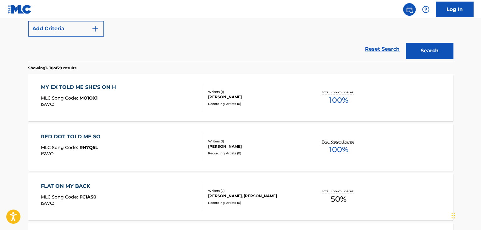
click at [137, 96] on div "MY EX TOLD ME SHE'S ON H MLC Song Code : MO1OX1 ISWC :" at bounding box center [122, 97] width 162 height 28
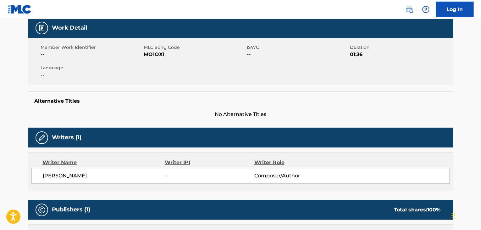
scroll to position [126, 0]
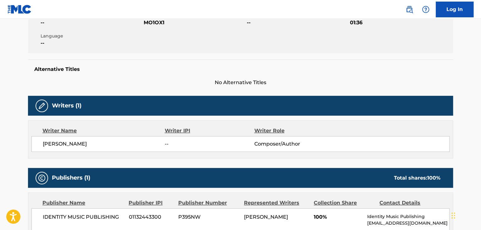
click at [60, 148] on div "[PERSON_NAME] -- Composer/Author" at bounding box center [240, 144] width 418 height 16
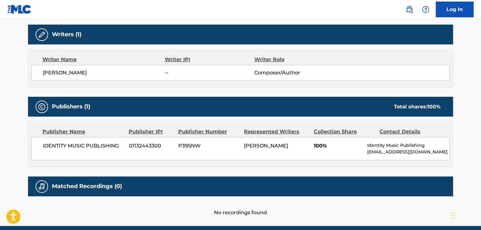
scroll to position [220, 0]
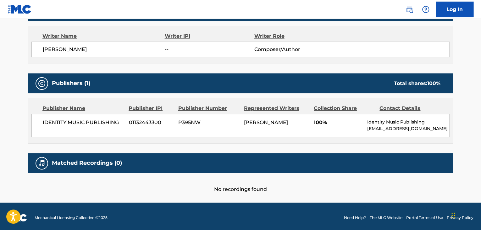
click at [97, 124] on span "IDENTITY MUSIC PUBLISHING" at bounding box center [83, 123] width 81 height 8
click at [140, 121] on span "01132443300" at bounding box center [151, 123] width 45 height 8
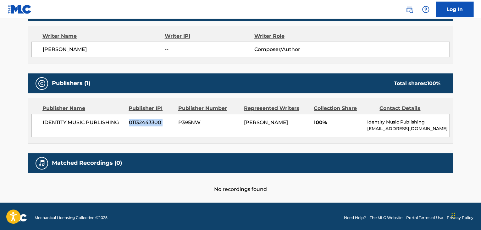
click at [140, 121] on span "01132443300" at bounding box center [151, 123] width 45 height 8
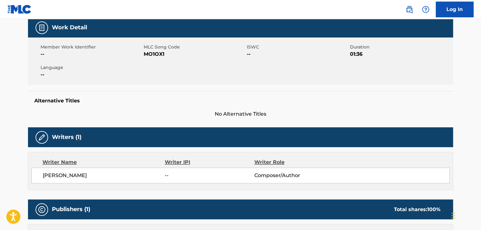
click at [156, 52] on span "MO1OX1" at bounding box center [195, 54] width 102 height 8
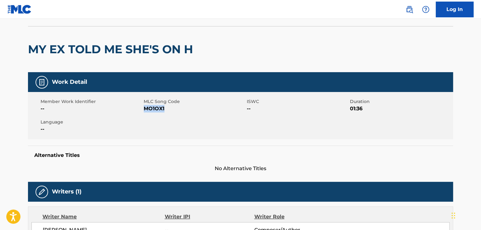
scroll to position [0, 0]
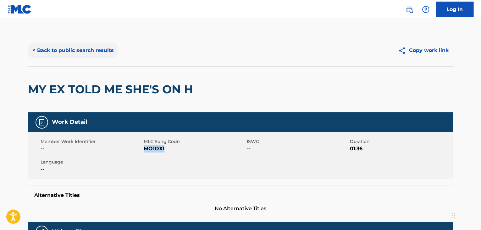
click at [75, 42] on button "< Back to public search results" at bounding box center [73, 50] width 90 height 16
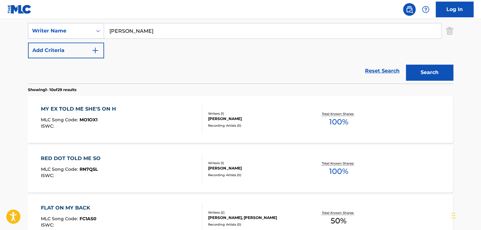
scroll to position [99, 0]
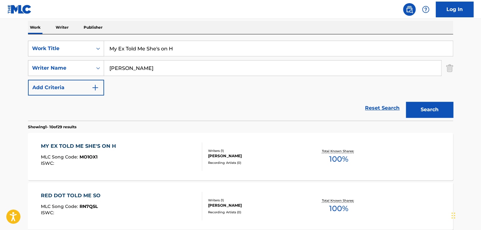
click at [136, 47] on input "My Ex Told Me She's on H" at bounding box center [278, 48] width 349 height 15
paste input "Brave Man's Death"
type input "Brave Man's Death"
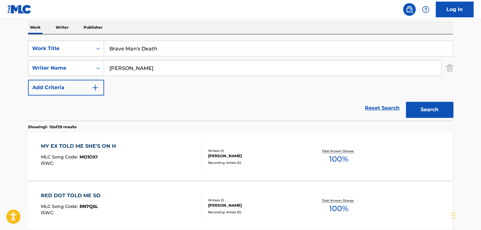
click at [136, 64] on input "[PERSON_NAME]" at bounding box center [272, 67] width 337 height 15
paste input "[PERSON_NAME]"
click at [273, 83] on div "SearchWithCriteriafa50444e-fbb2-458d-aa55-625fdf0b5189 Work Title Brave Man's D…" at bounding box center [240, 68] width 425 height 55
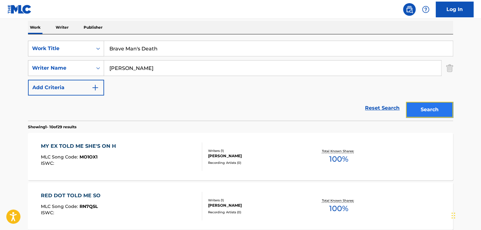
click at [433, 107] on button "Search" at bounding box center [429, 110] width 47 height 16
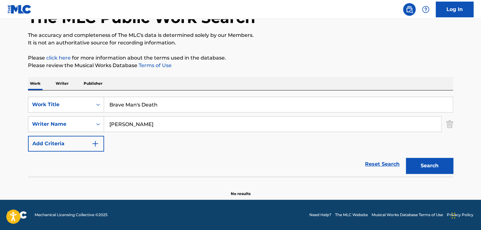
scroll to position [43, 0]
click at [139, 126] on input "[PERSON_NAME]" at bounding box center [272, 123] width 337 height 15
paste input "[PERSON_NAME] Walst"
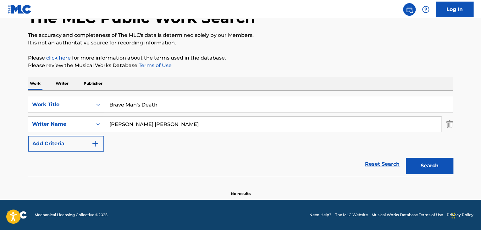
type input "[PERSON_NAME] [PERSON_NAME]"
click at [312, 46] on p "It is not an authoritative source for recording information." at bounding box center [240, 43] width 425 height 8
click at [431, 169] on button "Search" at bounding box center [429, 166] width 47 height 16
click at [59, 78] on p "Writer" at bounding box center [62, 83] width 17 height 13
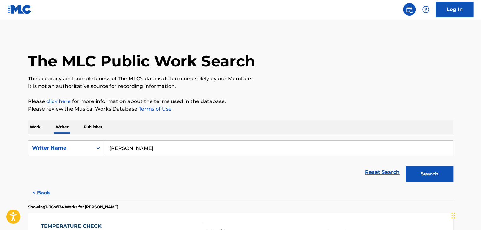
click at [144, 146] on input "[PERSON_NAME]" at bounding box center [278, 147] width 349 height 15
paste input ". [PERSON_NAME]"
type input "[PERSON_NAME] [PERSON_NAME]"
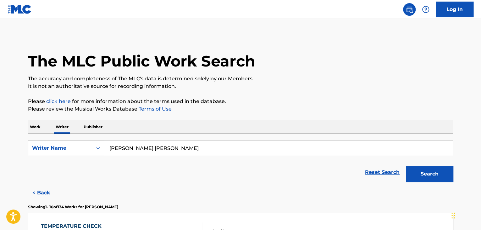
click at [416, 165] on div "Search" at bounding box center [428, 171] width 50 height 25
click at [418, 170] on button "Search" at bounding box center [429, 174] width 47 height 16
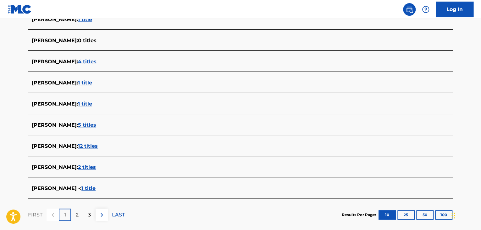
scroll to position [217, 0]
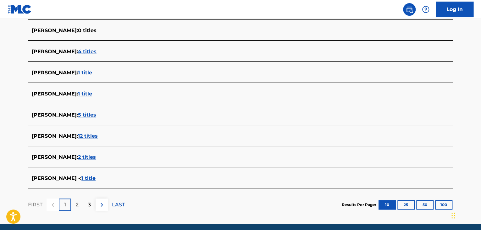
click at [96, 114] on span "5 titles" at bounding box center [87, 115] width 18 height 6
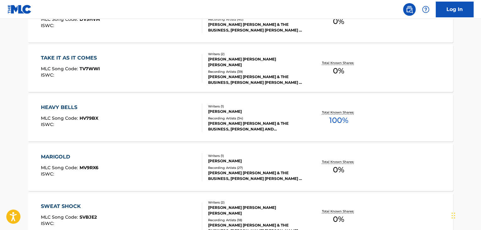
click at [153, 110] on div "HEAVY BELLS MLC Song Code : HV79BX ISWC :" at bounding box center [122, 117] width 162 height 28
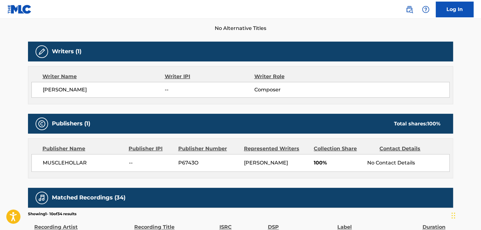
scroll to position [220, 0]
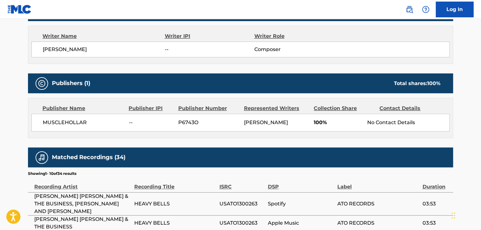
click at [87, 56] on div "[PERSON_NAME] -- Composer" at bounding box center [240, 50] width 418 height 16
click at [70, 51] on span "[PERSON_NAME]" at bounding box center [104, 50] width 122 height 8
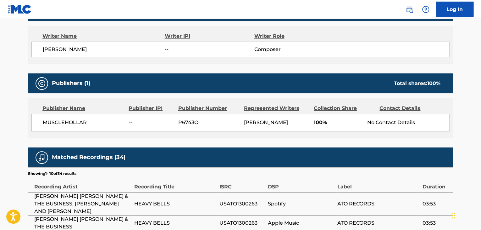
click at [66, 121] on span "MUSCLEHOLLAR" at bounding box center [83, 123] width 81 height 8
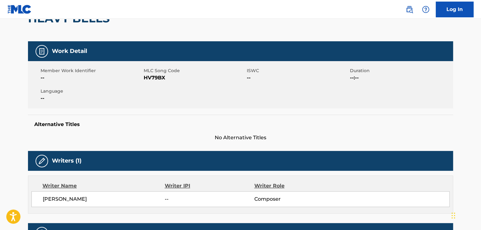
scroll to position [31, 0]
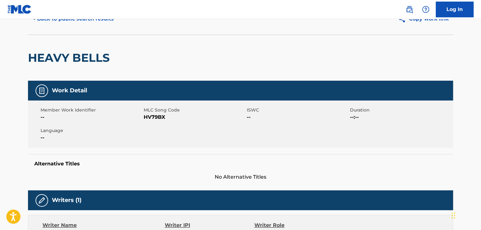
click at [162, 119] on span "HV79BX" at bounding box center [195, 117] width 102 height 8
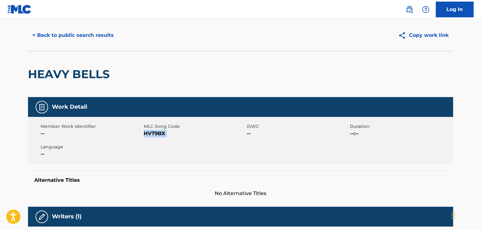
scroll to position [0, 0]
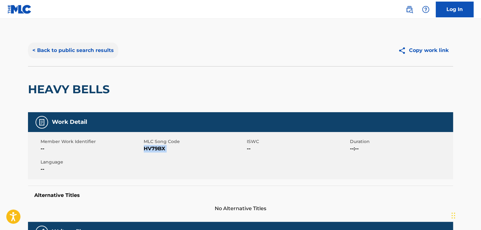
click at [84, 54] on button "< Back to public search results" at bounding box center [73, 50] width 90 height 16
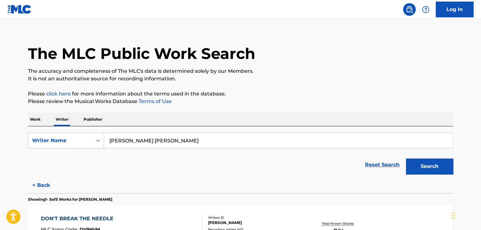
click at [134, 144] on input "[PERSON_NAME] [PERSON_NAME]" at bounding box center [278, 140] width 349 height 15
paste input "Kresnt"
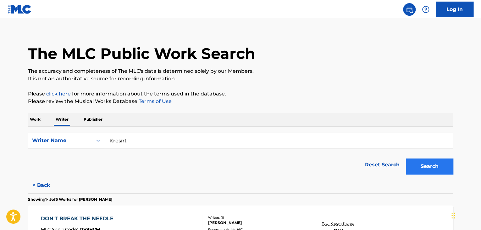
type input "Kresnt"
click at [413, 161] on button "Search" at bounding box center [429, 166] width 47 height 16
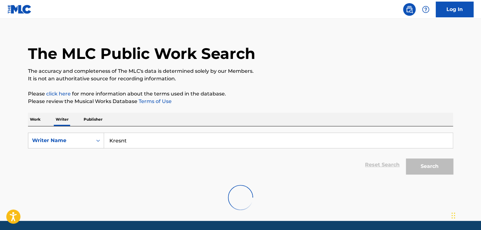
scroll to position [0, 0]
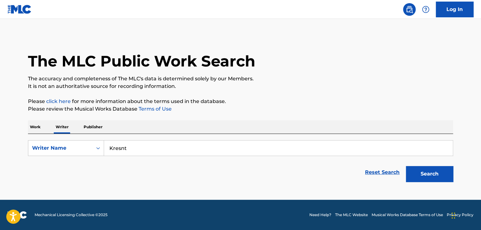
click at [121, 150] on input "Kresnt" at bounding box center [278, 147] width 349 height 15
click at [34, 128] on p "Work" at bounding box center [35, 126] width 14 height 13
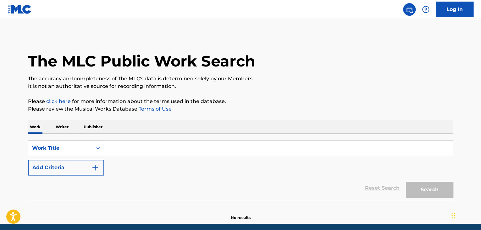
click at [114, 152] on input "Search Form" at bounding box center [278, 147] width 349 height 15
paste input "[PERSON_NAME] FREESTYLE"
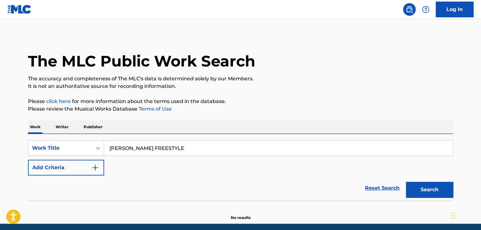
type input "[PERSON_NAME] FREESTYLE"
click at [361, 112] on p "Please review the Musical Works Database Terms of Use" at bounding box center [240, 109] width 425 height 8
click at [433, 189] on button "Search" at bounding box center [429, 190] width 47 height 16
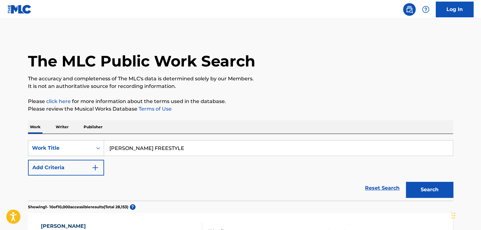
drag, startPoint x: 68, startPoint y: 127, endPoint x: 75, endPoint y: 129, distance: 7.3
click at [69, 127] on p "Writer" at bounding box center [62, 126] width 17 height 13
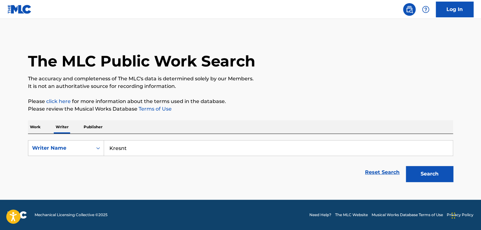
click at [137, 150] on input "Kresnt" at bounding box center [278, 147] width 349 height 15
paste input "[PERSON_NAME]"
type input "[PERSON_NAME]"
click at [231, 114] on div "The MLC Public Work Search The accuracy and completeness of The MLC's data is d…" at bounding box center [240, 110] width 440 height 150
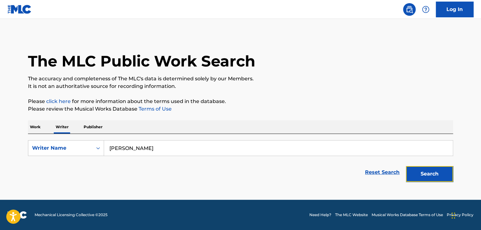
click at [416, 172] on button "Search" at bounding box center [429, 174] width 47 height 16
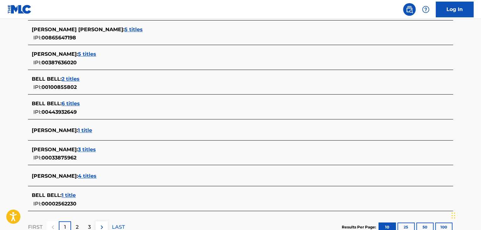
scroll to position [252, 0]
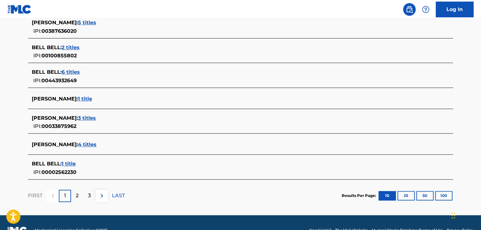
click at [82, 117] on span "3 titles" at bounding box center [87, 118] width 18 height 6
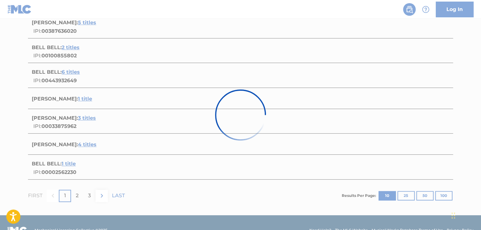
scroll to position [192, 0]
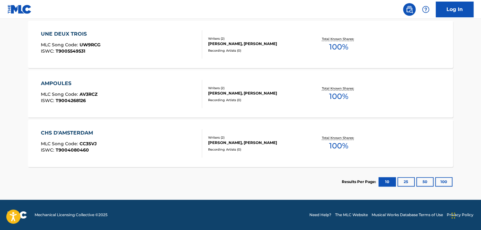
click at [187, 131] on div "CHS D'AMSTERDAM MLC Song Code : CC3SVJ ISWC : T9004080460" at bounding box center [122, 143] width 162 height 28
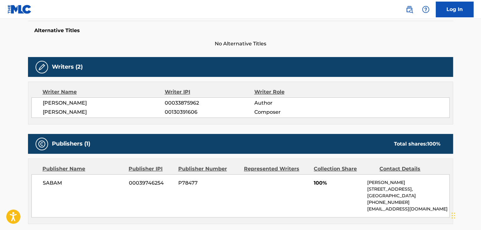
scroll to position [189, 0]
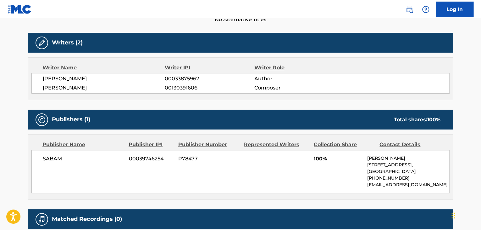
click at [63, 76] on span "[PERSON_NAME]" at bounding box center [104, 79] width 122 height 8
click at [163, 79] on span "[PERSON_NAME]" at bounding box center [104, 79] width 122 height 8
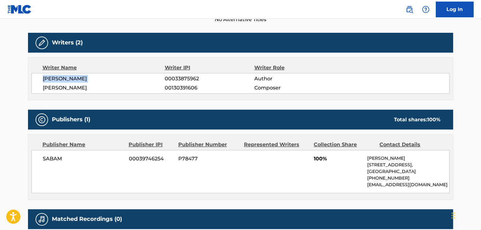
click at [163, 79] on span "[PERSON_NAME]" at bounding box center [104, 79] width 122 height 8
click at [176, 78] on span "00033875962" at bounding box center [209, 79] width 89 height 8
click at [55, 162] on div "SABAM 00039746254 P78477 100% [PERSON_NAME] [STREET_ADDRESS] [PHONE_NUMBER] [EM…" at bounding box center [240, 171] width 418 height 43
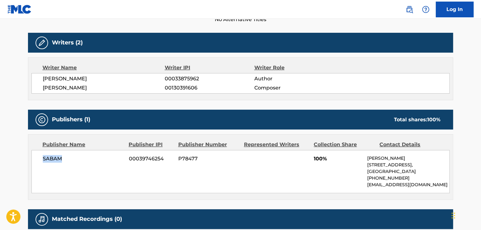
click at [55, 162] on div "SABAM 00039746254 P78477 100% [PERSON_NAME] [STREET_ADDRESS] [PHONE_NUMBER] [EM…" at bounding box center [240, 171] width 418 height 43
click at [137, 157] on span "00039746254" at bounding box center [151, 159] width 45 height 8
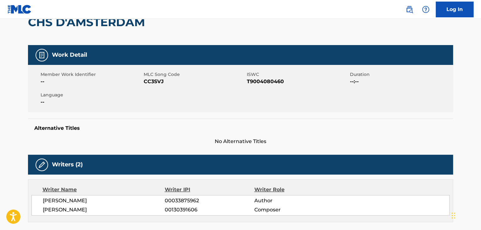
scroll to position [63, 0]
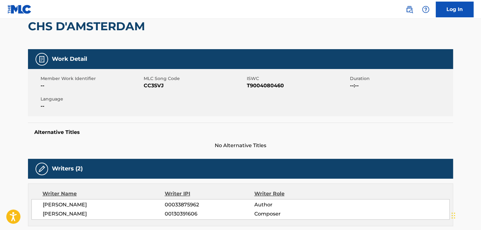
click at [160, 85] on span "CC3SVJ" at bounding box center [195, 86] width 102 height 8
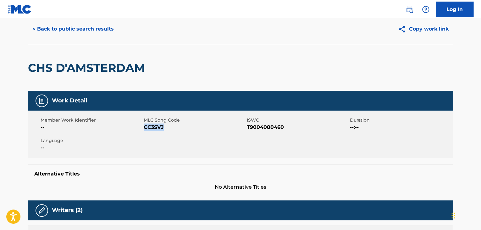
scroll to position [0, 0]
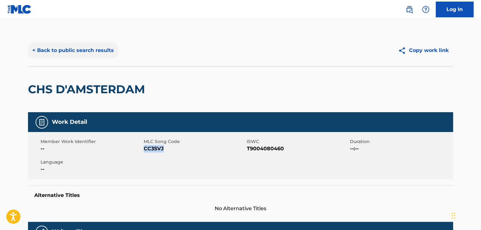
click at [81, 46] on button "< Back to public search results" at bounding box center [73, 50] width 90 height 16
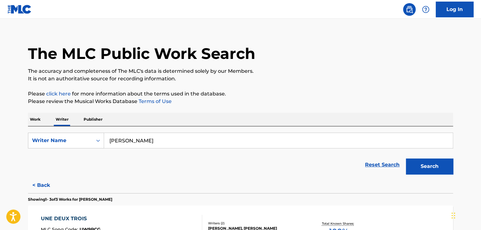
click at [136, 137] on input "[PERSON_NAME]" at bounding box center [278, 140] width 349 height 15
paste input "[PERSON_NAME] [PERSON_NAME]"
click at [237, 111] on div "The MLC Public Work Search The accuracy and completeness of The MLC's data is d…" at bounding box center [240, 204] width 440 height 354
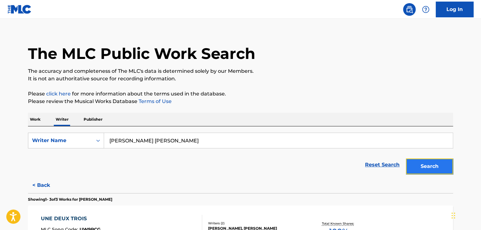
click at [425, 165] on button "Search" at bounding box center [429, 166] width 47 height 16
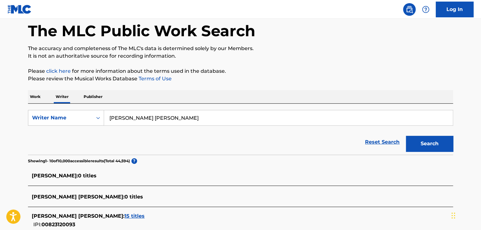
scroll to position [29, 0]
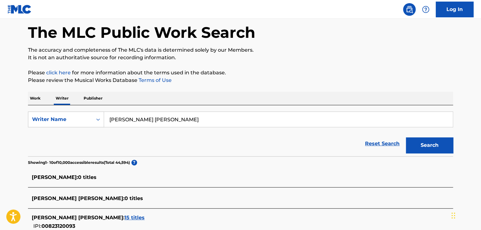
drag, startPoint x: 114, startPoint y: 120, endPoint x: 130, endPoint y: 117, distance: 16.3
click at [130, 117] on input "[PERSON_NAME] [PERSON_NAME]" at bounding box center [278, 119] width 349 height 15
click at [406, 137] on button "Search" at bounding box center [429, 145] width 47 height 16
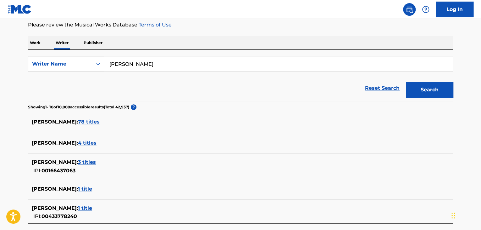
scroll to position [60, 0]
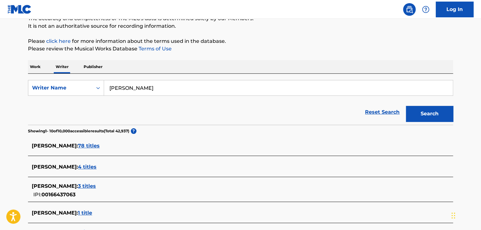
click at [406, 106] on button "Search" at bounding box center [429, 114] width 47 height 16
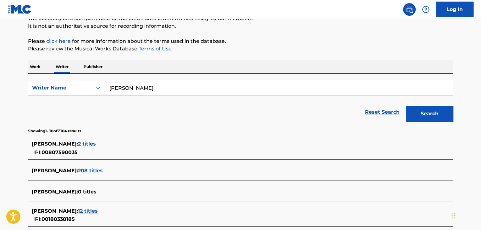
click at [141, 91] on input "[PERSON_NAME]" at bounding box center [278, 87] width 349 height 15
paste input "[PERSON_NAME]"
type input "[PERSON_NAME]"
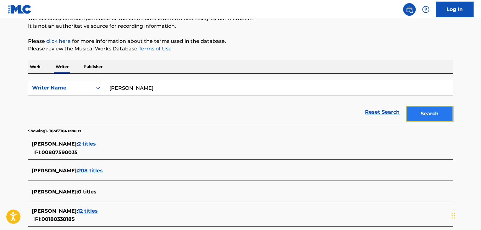
click at [408, 112] on button "Search" at bounding box center [429, 114] width 47 height 16
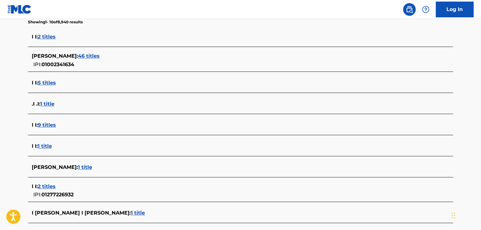
scroll to position [123, 0]
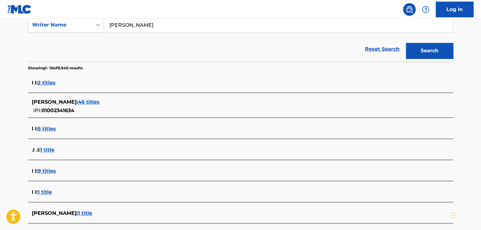
click at [89, 101] on span "46 titles" at bounding box center [89, 102] width 22 height 6
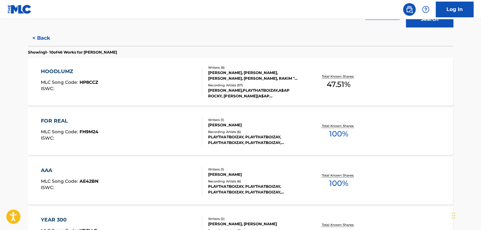
scroll to position [217, 0]
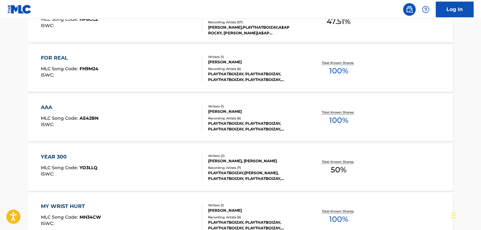
click at [181, 70] on div "FOR REAL MLC Song Code : FH9M24 ISWC :" at bounding box center [122, 68] width 162 height 28
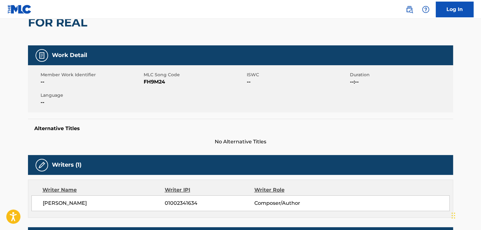
scroll to position [94, 0]
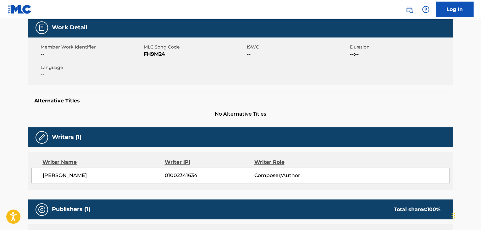
click at [72, 173] on span "[PERSON_NAME]" at bounding box center [104, 175] width 122 height 8
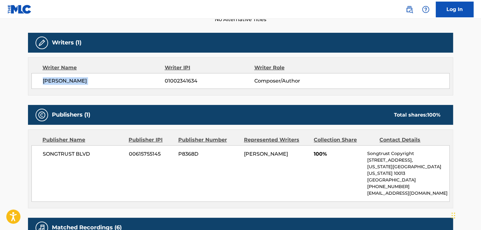
click at [86, 81] on span "[PERSON_NAME]" at bounding box center [104, 81] width 122 height 8
click at [162, 81] on span "[PERSON_NAME]" at bounding box center [104, 81] width 122 height 8
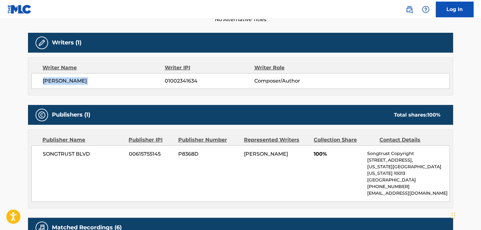
click at [162, 81] on span "[PERSON_NAME]" at bounding box center [104, 81] width 122 height 8
click at [171, 80] on span "01002341634" at bounding box center [209, 81] width 89 height 8
click at [56, 154] on span "SONGTRUST BLVD" at bounding box center [83, 154] width 81 height 8
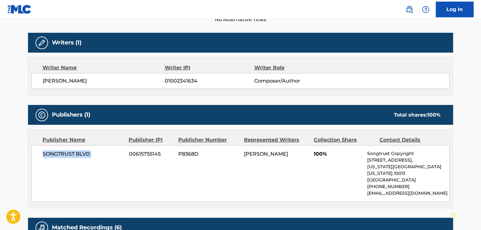
click at [56, 154] on span "SONGTRUST BLVD" at bounding box center [83, 154] width 81 height 8
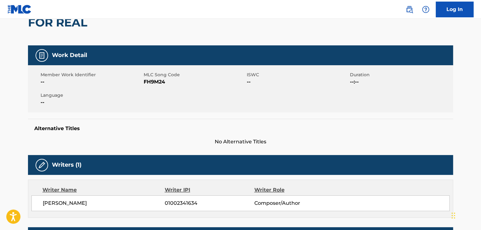
scroll to position [63, 0]
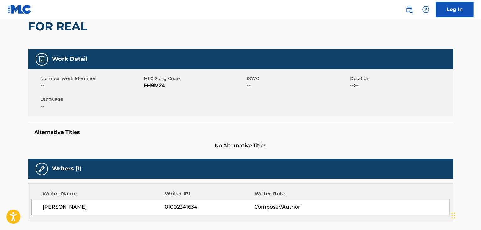
click at [154, 86] on span "FH9M24" at bounding box center [195, 86] width 102 height 8
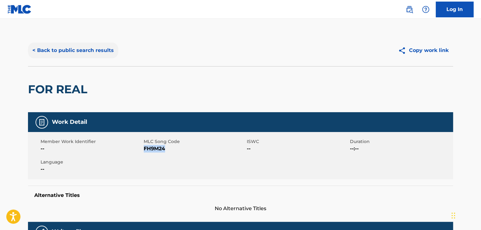
click at [57, 48] on button "< Back to public search results" at bounding box center [73, 50] width 90 height 16
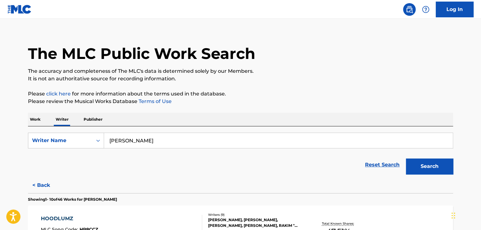
click at [144, 148] on form "SearchWithCriteria32f08518-961d-445d-a9e2-6a3bda935add Writer Name [PERSON_NAME…" at bounding box center [240, 154] width 425 height 45
click at [142, 145] on input "[PERSON_NAME]" at bounding box center [278, 140] width 349 height 15
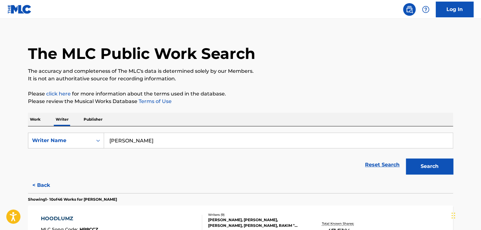
click at [142, 145] on input "[PERSON_NAME]" at bounding box center [278, 140] width 349 height 15
paste input "[PERSON_NAME]"
type input "[PERSON_NAME]"
drag, startPoint x: 342, startPoint y: 90, endPoint x: 396, endPoint y: 117, distance: 60.9
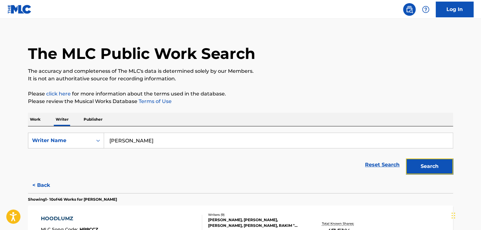
click at [435, 163] on button "Search" at bounding box center [429, 166] width 47 height 16
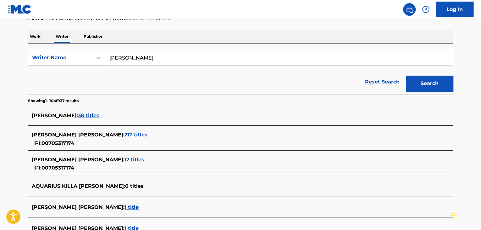
scroll to position [70, 0]
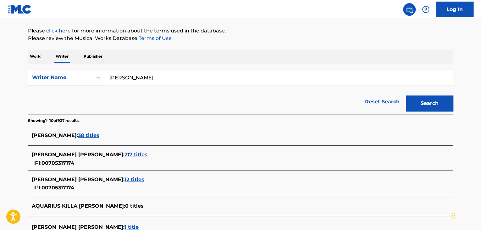
click at [87, 132] on span "38 titles" at bounding box center [88, 135] width 21 height 6
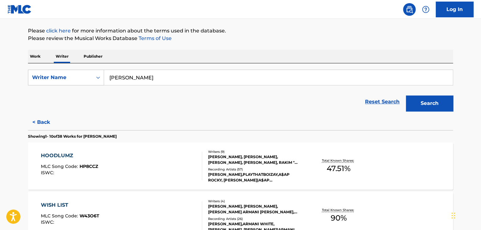
scroll to position [102, 0]
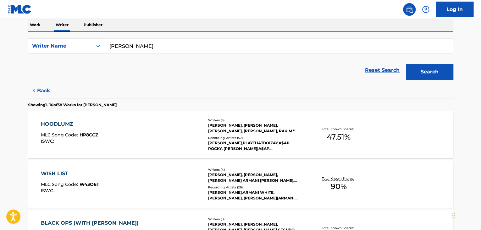
click at [172, 130] on div "HOODLUMZ MLC Song Code : HP8CCZ ISWC :" at bounding box center [122, 134] width 162 height 28
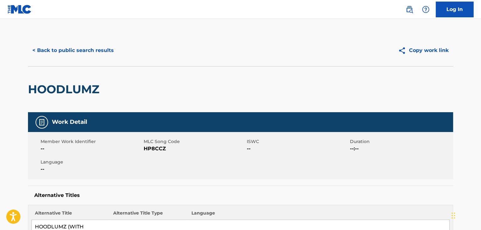
click at [89, 42] on div "< Back to public search results Copy work link" at bounding box center [240, 50] width 425 height 31
click at [89, 48] on button "< Back to public search results" at bounding box center [73, 50] width 90 height 16
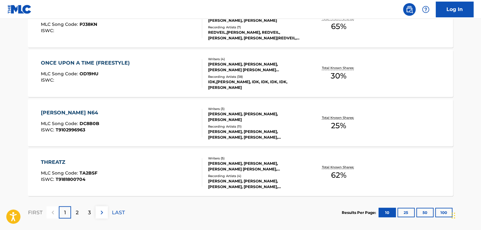
scroll to position [540, 0]
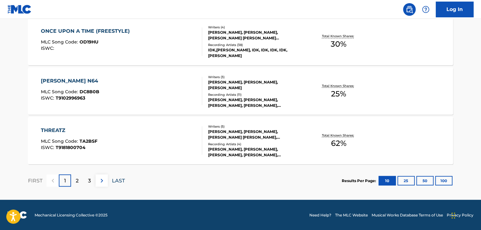
click at [114, 178] on p "LAST" at bounding box center [118, 180] width 13 height 8
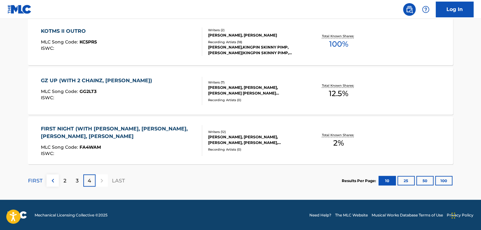
scroll to position [410, 0]
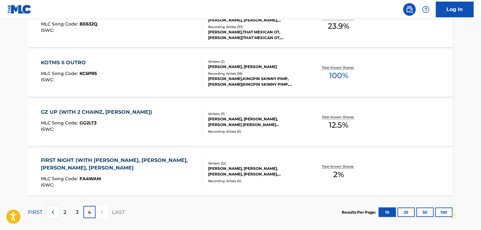
click at [242, 71] on div "Recording Artists ( 18 )" at bounding box center [255, 73] width 95 height 5
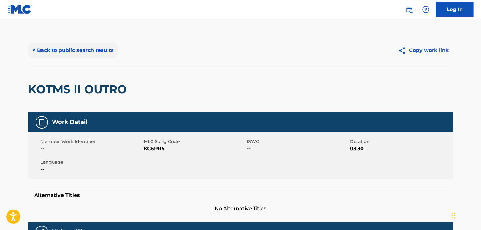
click at [80, 53] on button "< Back to public search results" at bounding box center [73, 50] width 90 height 16
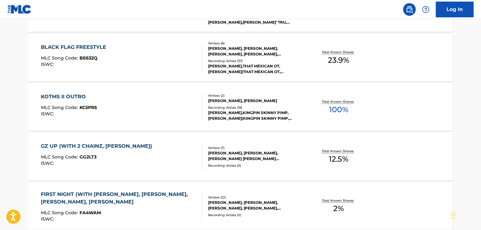
scroll to position [416, 0]
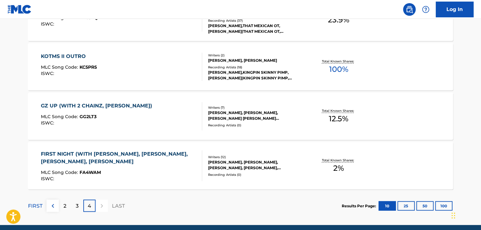
click at [304, 120] on div "Total Known Shares: 12.5 %" at bounding box center [338, 116] width 71 height 19
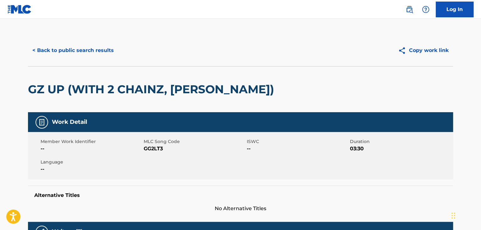
click at [87, 40] on div "< Back to public search results Copy work link" at bounding box center [240, 50] width 425 height 31
click at [89, 47] on button "< Back to public search results" at bounding box center [73, 50] width 90 height 16
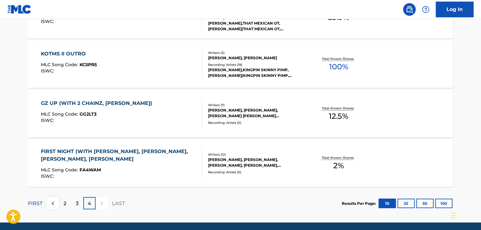
scroll to position [442, 0]
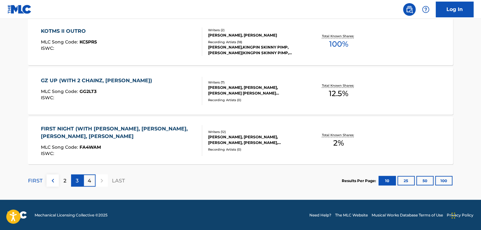
click at [81, 179] on div "3" at bounding box center [77, 180] width 12 height 12
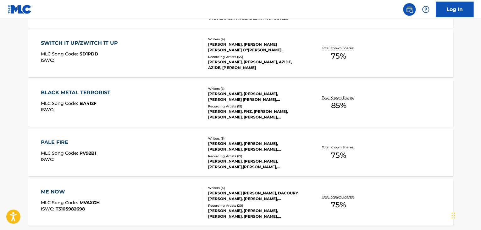
scroll to position [415, 0]
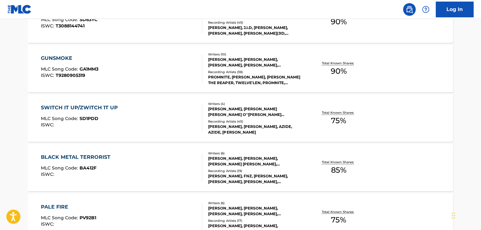
click at [317, 69] on div "Total Known Shares: 90 %" at bounding box center [338, 68] width 71 height 19
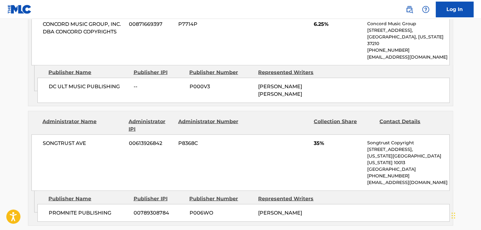
scroll to position [503, 0]
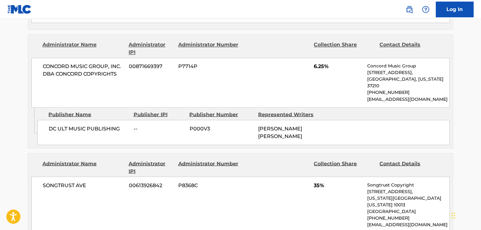
click at [258, 120] on div "DC ULT MUSIC PUBLISHING -- P000V3 [PERSON_NAME] [PERSON_NAME]" at bounding box center [243, 132] width 412 height 25
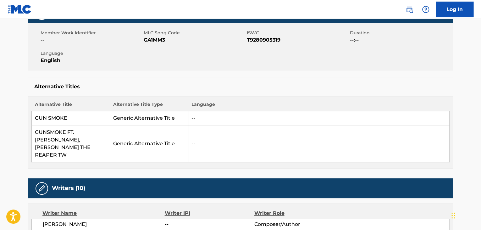
scroll to position [63, 0]
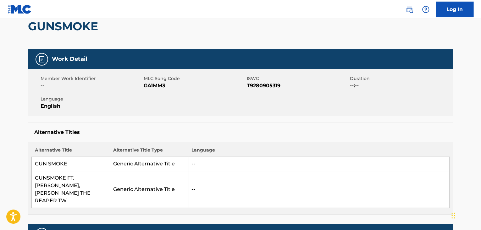
click at [146, 87] on span "GA1MM3" at bounding box center [195, 86] width 102 height 8
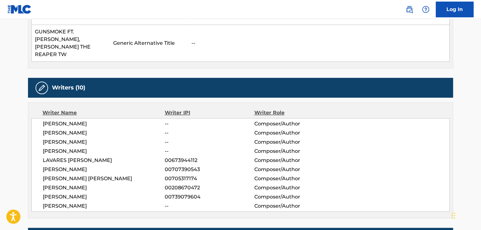
scroll to position [220, 0]
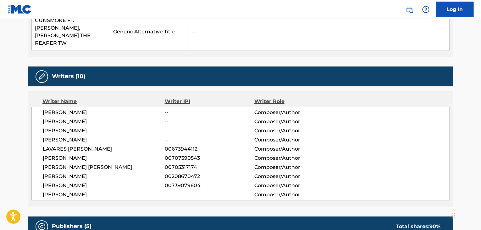
click at [171, 163] on span "00705317174" at bounding box center [209, 167] width 89 height 8
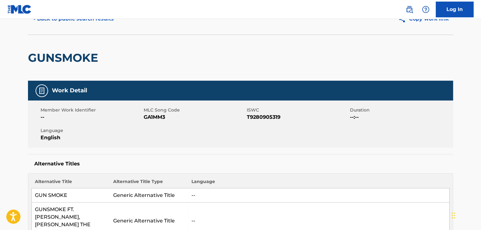
scroll to position [0, 0]
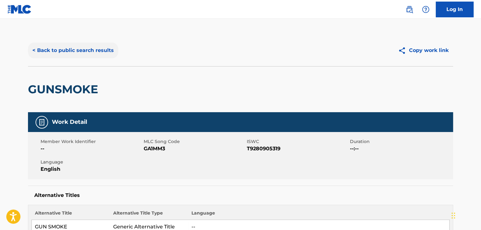
click at [81, 54] on button "< Back to public search results" at bounding box center [73, 50] width 90 height 16
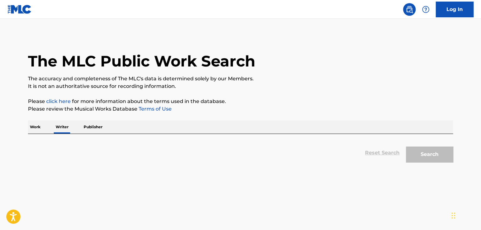
scroll to position [8, 0]
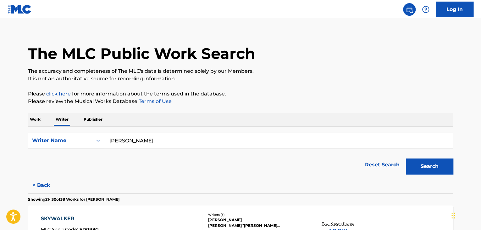
click at [146, 140] on input "[PERSON_NAME]" at bounding box center [278, 140] width 349 height 15
paste input "Genius Lyrics"
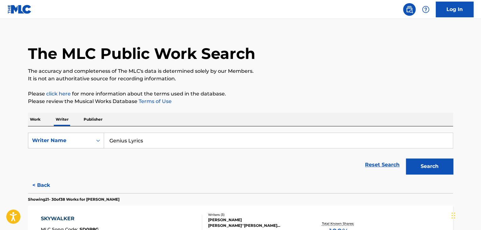
click at [127, 142] on input "Genius Lyrics" at bounding box center [278, 140] width 349 height 15
paste input "[PERSON_NAME]"
type input "[PERSON_NAME]"
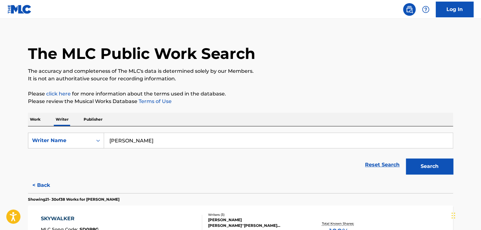
drag, startPoint x: 329, startPoint y: 96, endPoint x: 369, endPoint y: 114, distance: 43.1
click at [331, 96] on p "Please click here for more information about the terms used in the database." at bounding box center [240, 94] width 425 height 8
click at [424, 164] on button "Search" at bounding box center [429, 166] width 47 height 16
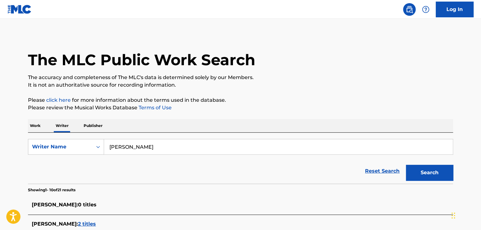
scroll to position [0, 0]
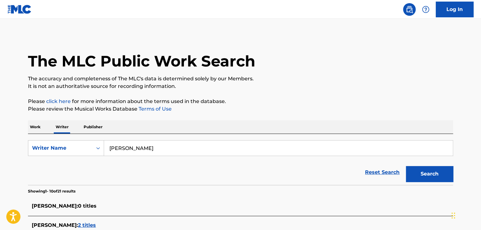
click at [38, 127] on p "Work" at bounding box center [35, 126] width 14 height 13
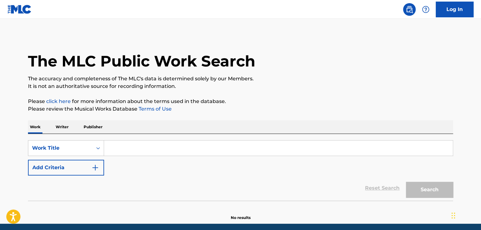
click at [132, 154] on input "Search Form" at bounding box center [278, 147] width 349 height 15
paste input "Special"
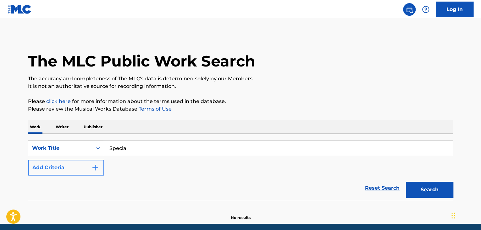
type input "Special"
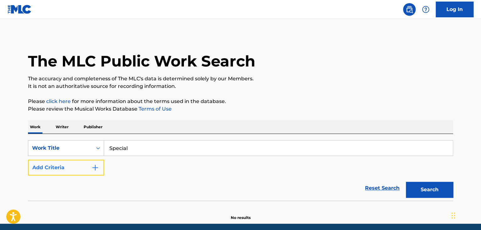
click at [86, 167] on button "Add Criteria" at bounding box center [66, 167] width 76 height 16
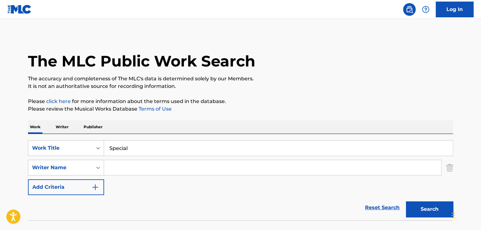
click at [122, 163] on input "Search Form" at bounding box center [272, 167] width 337 height 15
paste input "917 Rackz"
type input "917 Rackz"
click at [416, 209] on button "Search" at bounding box center [429, 209] width 47 height 16
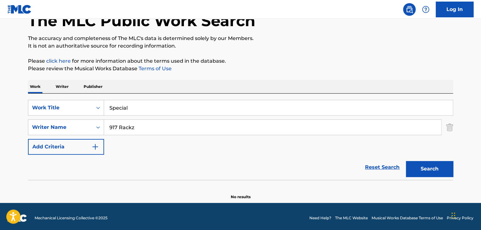
scroll to position [43, 0]
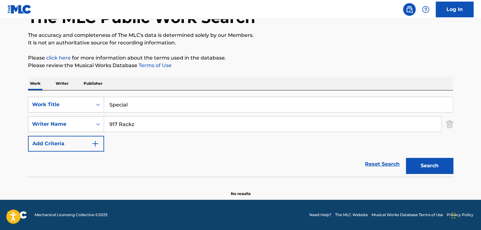
click at [65, 81] on p "Writer" at bounding box center [62, 83] width 17 height 13
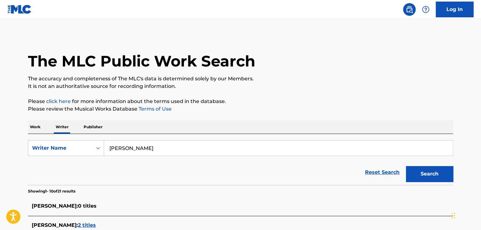
click at [137, 147] on input "[PERSON_NAME]" at bounding box center [278, 147] width 349 height 15
paste input "917 Rackz"
type input "917 Rackz"
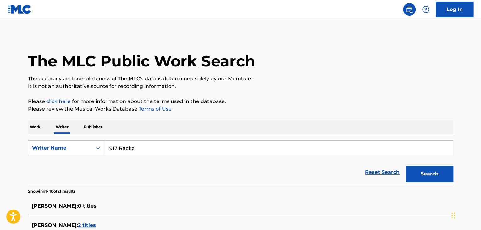
click at [240, 121] on div "Work Writer Publisher" at bounding box center [240, 126] width 425 height 13
click at [415, 173] on button "Search" at bounding box center [429, 174] width 47 height 16
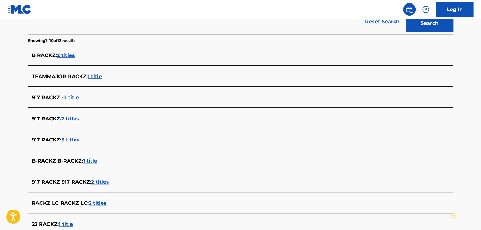
scroll to position [157, 0]
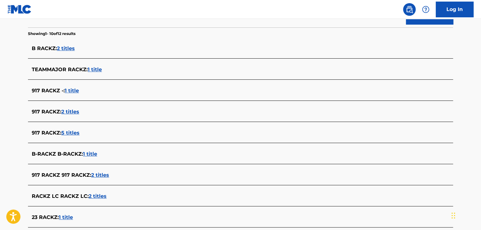
click at [66, 135] on span "5 titles" at bounding box center [70, 133] width 18 height 6
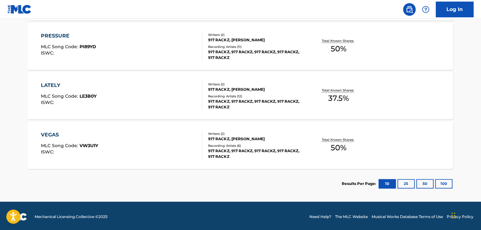
scroll to position [291, 0]
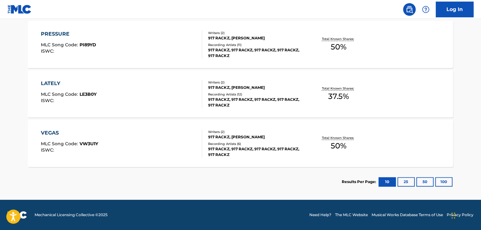
click at [189, 129] on div "VEGAS MLC Song Code : VW3U1Y ISWC :" at bounding box center [122, 143] width 162 height 28
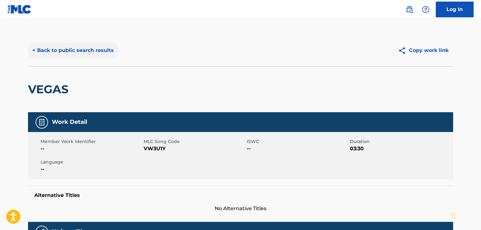
click at [94, 47] on button "< Back to public search results" at bounding box center [73, 50] width 90 height 16
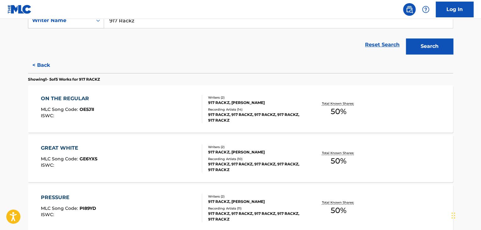
scroll to position [133, 0]
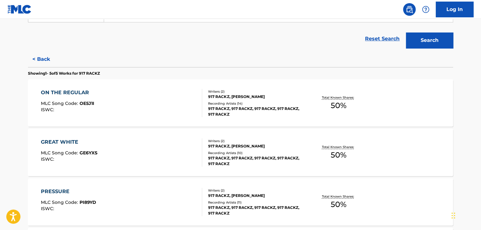
click at [236, 106] on div "917 RACKZ, 917 RACKZ, 917 RACKZ, 917 RACKZ, 917 RACKZ" at bounding box center [255, 111] width 95 height 11
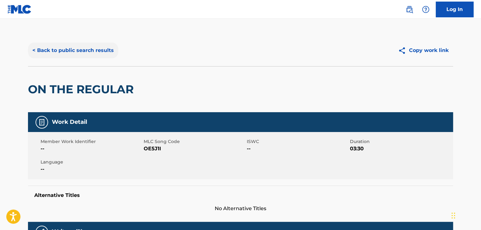
click at [113, 53] on button "< Back to public search results" at bounding box center [73, 50] width 90 height 16
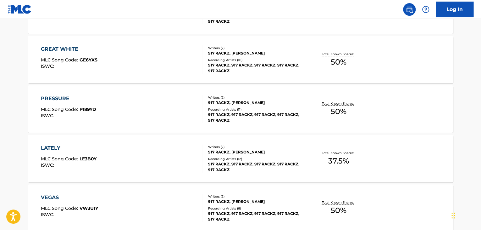
scroll to position [259, 0]
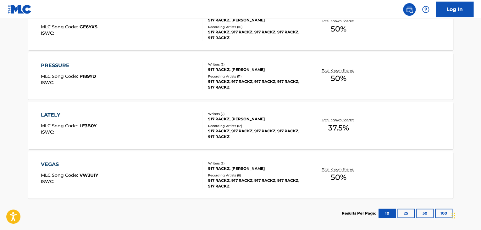
click at [213, 112] on div "Writers ( 2 )" at bounding box center [255, 113] width 95 height 5
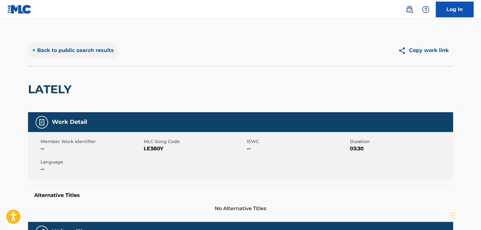
click at [83, 49] on button "< Back to public search results" at bounding box center [73, 50] width 90 height 16
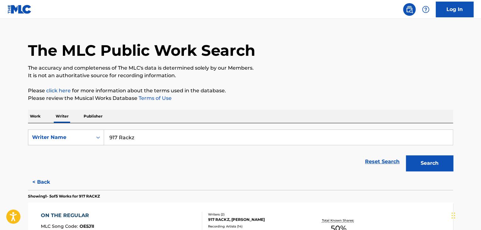
scroll to position [133, 0]
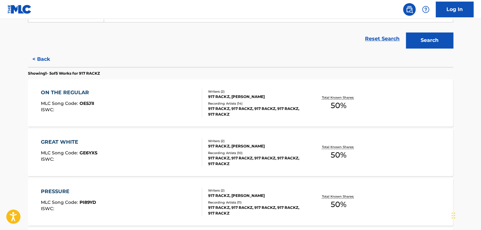
click at [184, 97] on div "ON THE REGULAR MLC Song Code : OE5J1I ISWC :" at bounding box center [122, 103] width 162 height 28
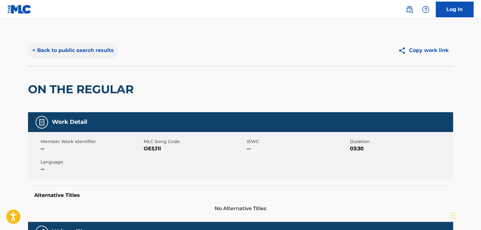
click at [67, 48] on button "< Back to public search results" at bounding box center [73, 50] width 90 height 16
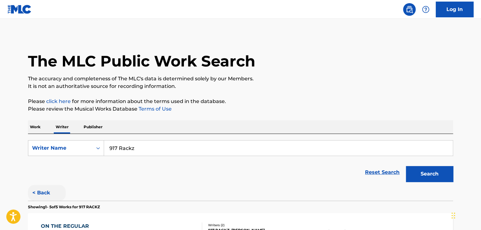
click at [40, 192] on button "< Back" at bounding box center [47, 193] width 38 height 16
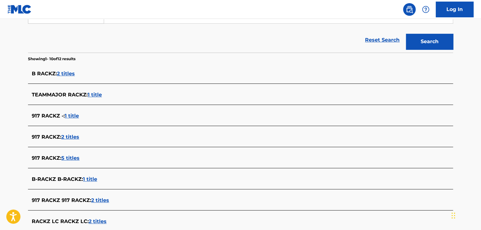
scroll to position [157, 0]
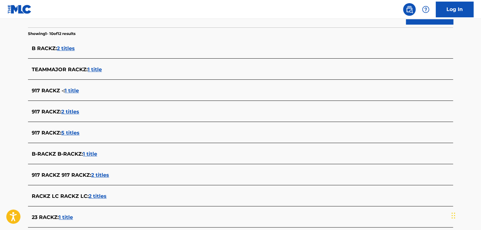
click at [78, 88] on span "1 title" at bounding box center [72, 90] width 14 height 6
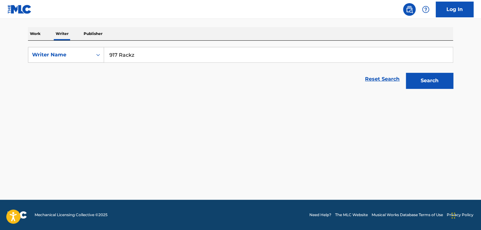
scroll to position [93, 0]
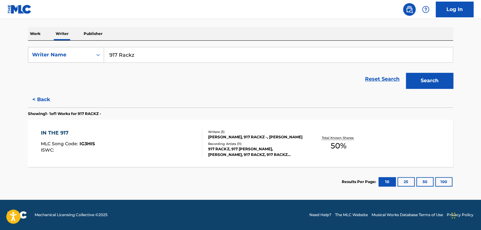
click at [183, 136] on div "IN THE 917 MLC Song Code : IG3HIS ISWC :" at bounding box center [122, 143] width 162 height 28
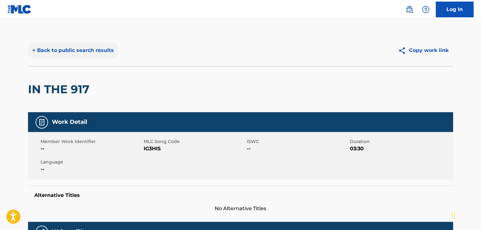
click at [55, 48] on button "< Back to public search results" at bounding box center [73, 50] width 90 height 16
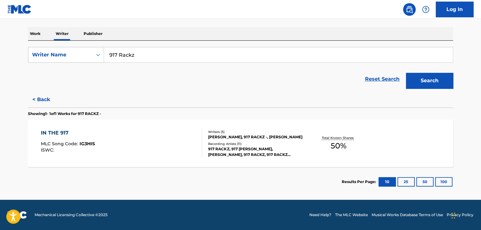
click at [37, 91] on div "Reset Search Search" at bounding box center [240, 78] width 425 height 25
click at [40, 104] on button "< Back" at bounding box center [47, 100] width 38 height 16
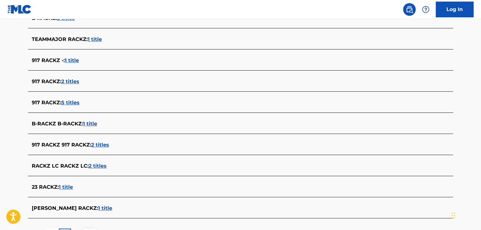
click at [73, 83] on span "2 titles" at bounding box center [70, 81] width 18 height 6
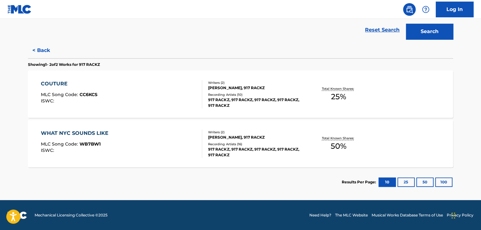
click at [187, 102] on div "COUTURE MLC Song Code : CC6KCS ISWC :" at bounding box center [122, 94] width 162 height 28
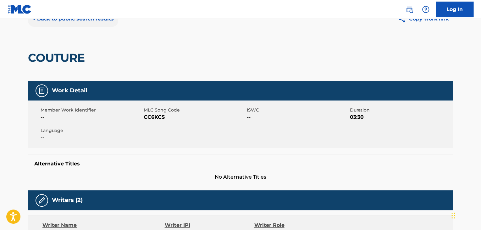
click at [72, 24] on button "< Back to public search results" at bounding box center [73, 19] width 90 height 16
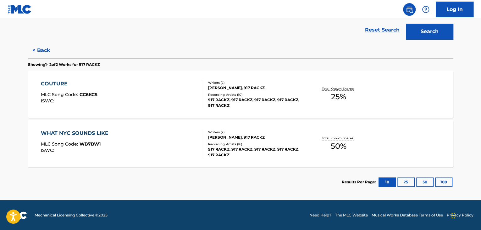
click at [212, 130] on div "Writers ( 2 )" at bounding box center [255, 132] width 95 height 5
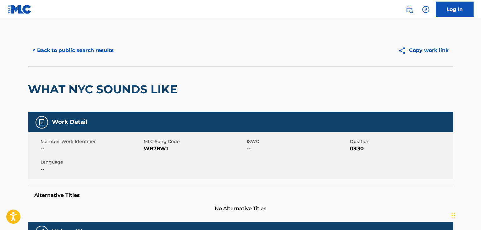
click at [44, 42] on div "< Back to public search results Copy work link" at bounding box center [240, 50] width 425 height 31
click at [45, 50] on button "< Back to public search results" at bounding box center [73, 50] width 90 height 16
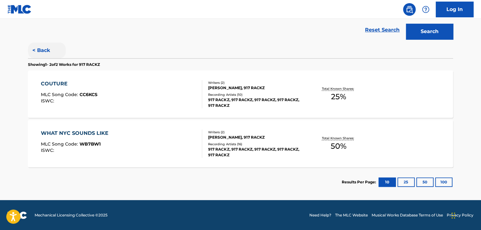
click at [41, 49] on button "< Back" at bounding box center [47, 50] width 38 height 16
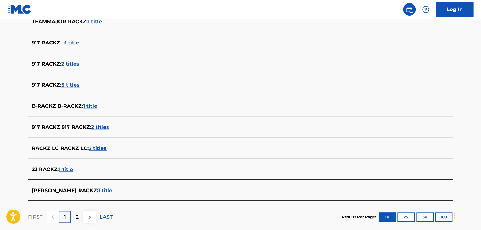
click at [99, 125] on span "2 titles" at bounding box center [100, 127] width 18 height 6
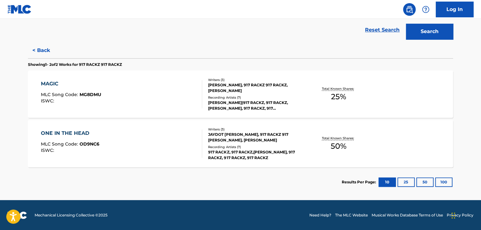
click at [173, 137] on div "ONE IN THE HEAD MLC Song Code : OD9NC6 ISWC :" at bounding box center [122, 143] width 162 height 28
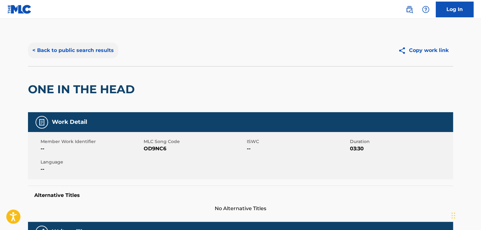
click at [88, 47] on button "< Back to public search results" at bounding box center [73, 50] width 90 height 16
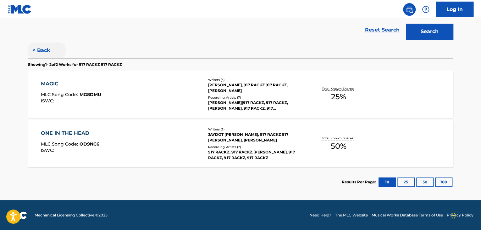
click at [42, 49] on button "< Back" at bounding box center [47, 50] width 38 height 16
